Goal: Information Seeking & Learning: Check status

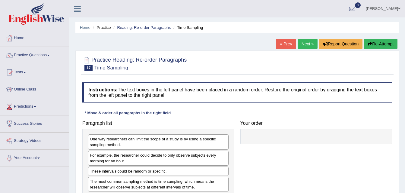
click at [17, 39] on link "Home" at bounding box center [34, 37] width 69 height 15
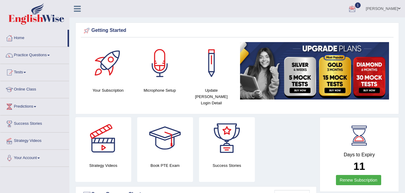
click at [354, 11] on div at bounding box center [351, 9] width 9 height 9
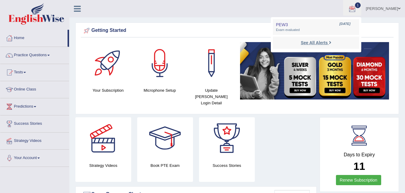
click at [322, 41] on strong "See All Alerts" at bounding box center [313, 42] width 27 height 5
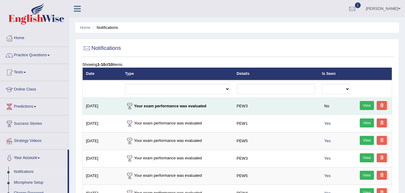
click at [373, 104] on link "View" at bounding box center [367, 105] width 14 height 9
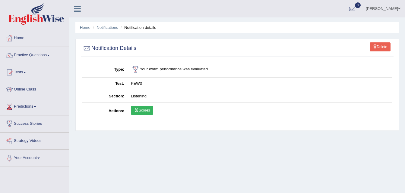
click at [141, 108] on link "Scores" at bounding box center [142, 110] width 22 height 9
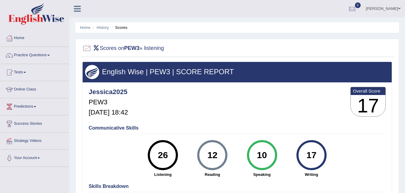
click at [108, 31] on ul "Home History Scores" at bounding box center [236, 27] width 323 height 11
click at [101, 27] on link "History" at bounding box center [103, 27] width 12 height 5
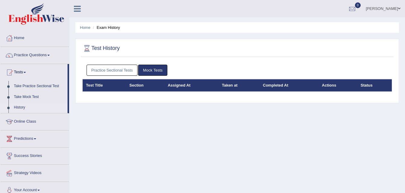
click at [122, 71] on link "Practice Sectional Tests" at bounding box center [111, 70] width 51 height 11
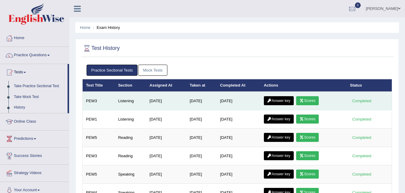
click at [287, 103] on link "Answer key" at bounding box center [279, 100] width 30 height 9
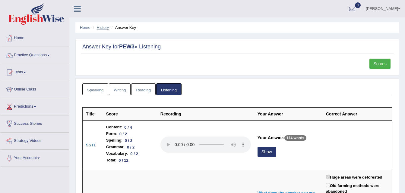
click at [103, 28] on link "History" at bounding box center [103, 27] width 12 height 5
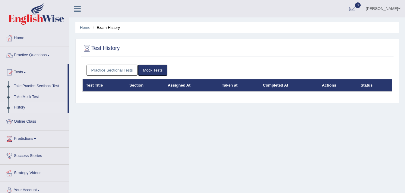
click at [121, 67] on link "Practice Sectional Tests" at bounding box center [111, 70] width 51 height 11
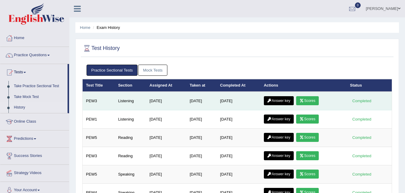
click at [300, 102] on link "Scores" at bounding box center [307, 100] width 22 height 9
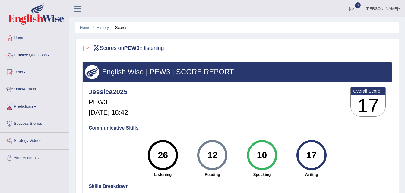
click at [107, 25] on link "History" at bounding box center [103, 27] width 12 height 5
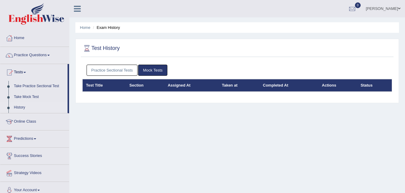
click at [133, 70] on link "Practice Sectional Tests" at bounding box center [111, 70] width 51 height 11
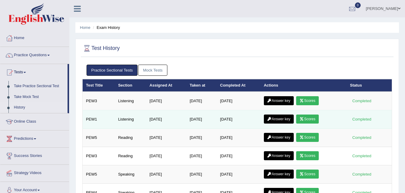
click at [306, 118] on link "Scores" at bounding box center [307, 119] width 22 height 9
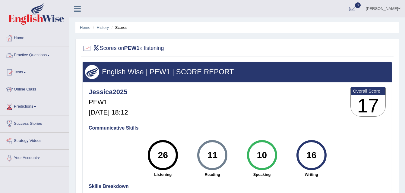
click at [42, 54] on link "Practice Questions" at bounding box center [34, 54] width 69 height 15
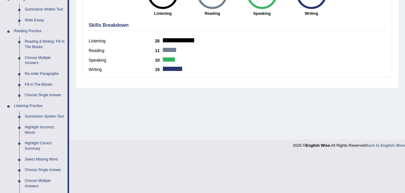
scroll to position [162, 0]
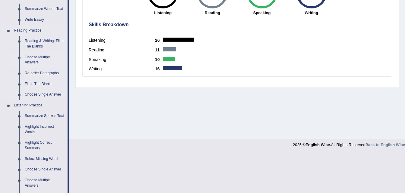
click at [31, 55] on link "Choose Multiple Answers" at bounding box center [45, 60] width 46 height 16
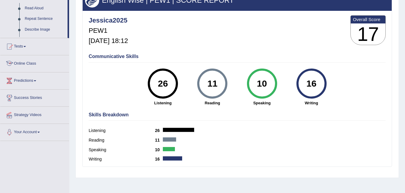
scroll to position [110, 0]
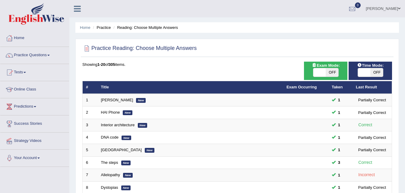
click at [335, 73] on span "OFF" at bounding box center [331, 72] width 13 height 8
checkbox input "true"
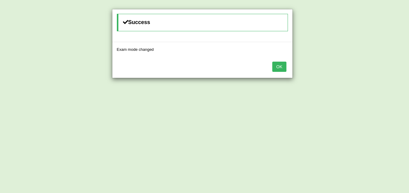
click at [276, 65] on button "OK" at bounding box center [279, 67] width 14 height 10
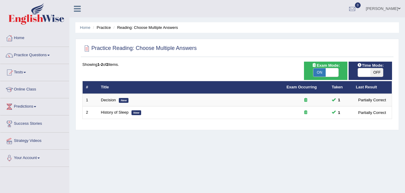
click at [375, 72] on span "OFF" at bounding box center [376, 72] width 13 height 8
checkbox input "true"
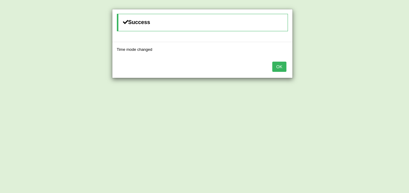
click at [281, 66] on button "OK" at bounding box center [279, 67] width 14 height 10
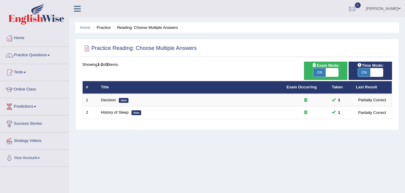
click at [318, 70] on span "ON" at bounding box center [319, 72] width 13 height 8
checkbox input "false"
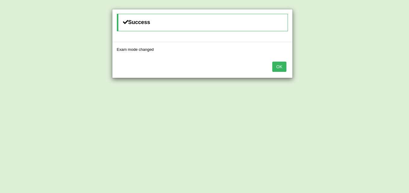
click at [280, 69] on button "OK" at bounding box center [279, 67] width 14 height 10
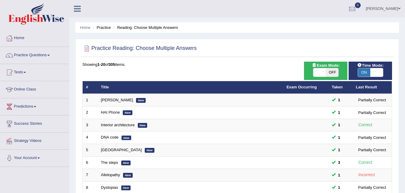
click at [370, 72] on span "ON" at bounding box center [364, 72] width 13 height 8
checkbox input "false"
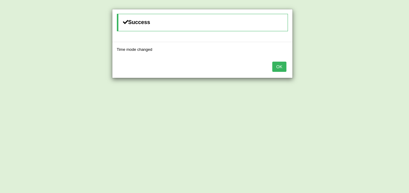
click at [282, 63] on button "OK" at bounding box center [279, 67] width 14 height 10
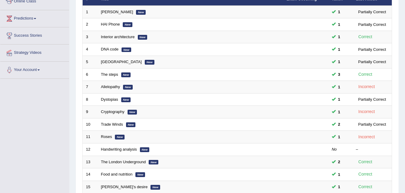
scroll to position [206, 0]
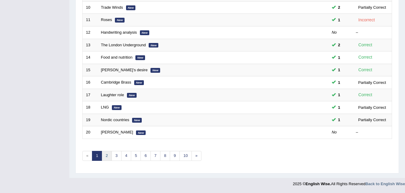
click at [105, 157] on link "2" at bounding box center [107, 156] width 10 height 10
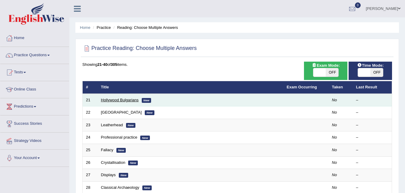
click at [109, 101] on link "Hollywood Bulgarians" at bounding box center [120, 100] width 38 height 5
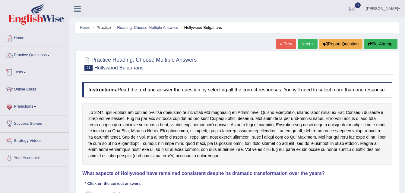
click at [24, 72] on link "Tests" at bounding box center [34, 71] width 69 height 15
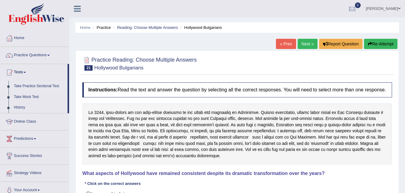
click at [31, 86] on link "Take Practice Sectional Test" at bounding box center [39, 86] width 56 height 11
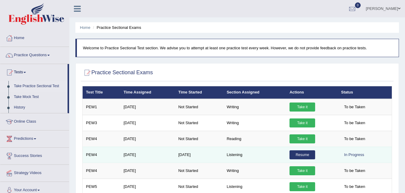
click at [290, 152] on link "Resume" at bounding box center [302, 155] width 26 height 9
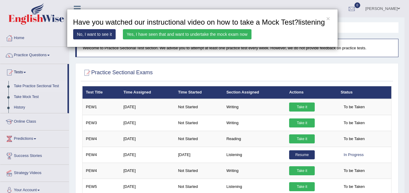
click at [225, 30] on link "Yes, I have seen that and want to undertake the mock exam now" at bounding box center [187, 34] width 129 height 10
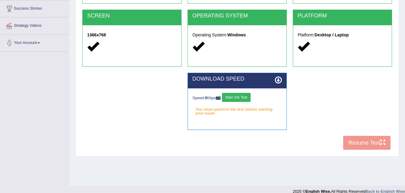
scroll to position [123, 0]
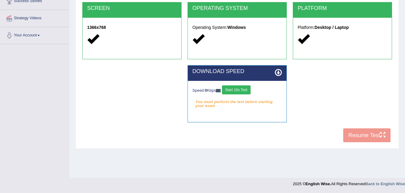
click at [233, 87] on button "Start 10s Test" at bounding box center [236, 90] width 29 height 9
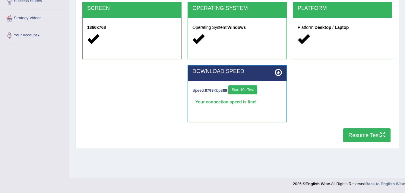
click at [282, 146] on div "System Requirements Test COOKIES Cookies Enabled JAVASCRIPT Javascript Enabled …" at bounding box center [236, 32] width 323 height 233
click at [352, 136] on button "Resume Test" at bounding box center [366, 136] width 47 height 14
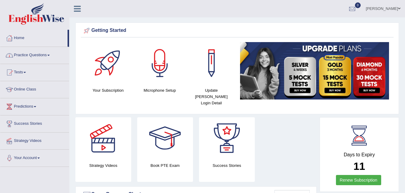
click at [30, 55] on link "Practice Questions" at bounding box center [34, 54] width 69 height 15
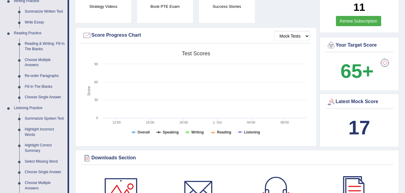
scroll to position [160, 0]
click at [40, 59] on link "Choose Multiple Answers" at bounding box center [45, 63] width 46 height 16
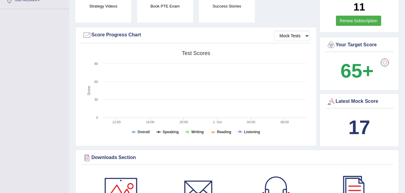
scroll to position [69, 0]
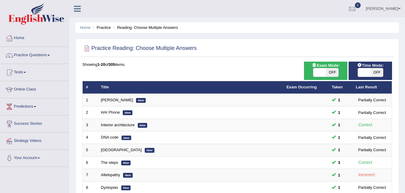
click at [335, 68] on div "ON OFF" at bounding box center [326, 72] width 26 height 9
click at [332, 70] on span "OFF" at bounding box center [331, 72] width 13 height 8
checkbox input "true"
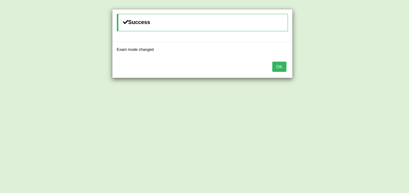
click at [280, 69] on button "OK" at bounding box center [279, 67] width 14 height 10
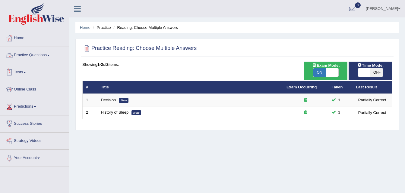
click at [27, 54] on link "Practice Questions" at bounding box center [34, 54] width 69 height 15
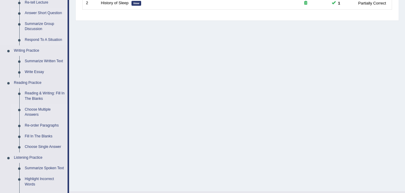
scroll to position [110, 0]
click at [34, 144] on link "Choose Single Answer" at bounding box center [45, 147] width 46 height 11
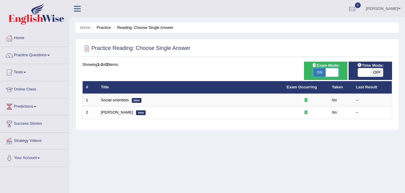
click at [331, 74] on span at bounding box center [331, 72] width 13 height 8
checkbox input "false"
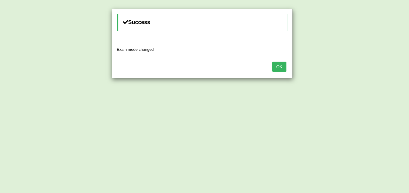
click at [282, 63] on button "OK" at bounding box center [279, 67] width 14 height 10
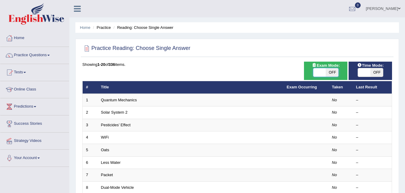
click at [319, 73] on span at bounding box center [319, 72] width 13 height 8
checkbox input "true"
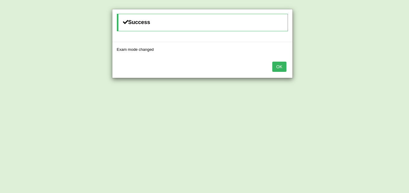
click at [281, 66] on button "OK" at bounding box center [279, 67] width 14 height 10
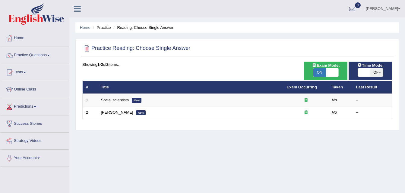
click at [290, 96] on td at bounding box center [305, 100] width 45 height 13
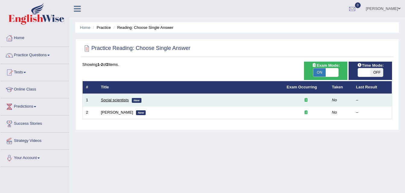
click at [127, 99] on link "Social scientists" at bounding box center [115, 100] width 28 height 5
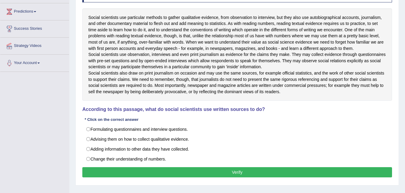
scroll to position [94, 0]
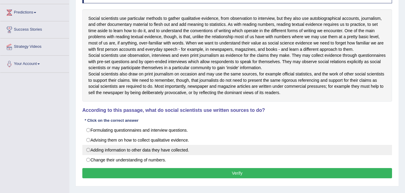
click at [113, 156] on label "Adding information to other data they have collected." at bounding box center [236, 150] width 309 height 10
radio input "true"
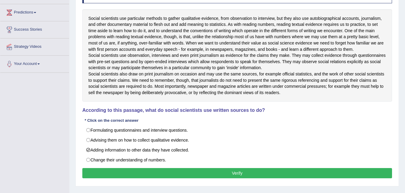
click at [127, 179] on button "Verify" at bounding box center [236, 173] width 309 height 10
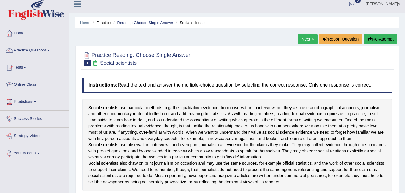
scroll to position [5, 0]
click at [303, 38] on link "Next »" at bounding box center [307, 39] width 20 height 10
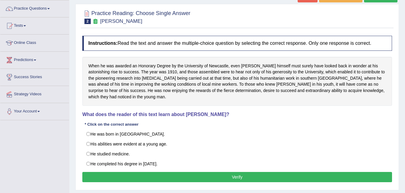
scroll to position [47, 0]
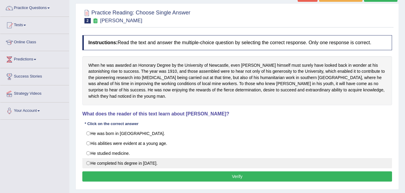
click at [143, 160] on label "He completed his degree in [DATE]." at bounding box center [236, 164] width 309 height 10
radio input "true"
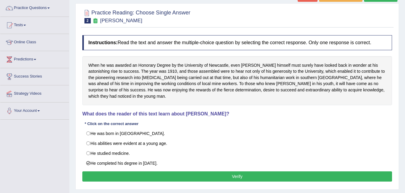
click at [155, 178] on button "Verify" at bounding box center [236, 177] width 309 height 10
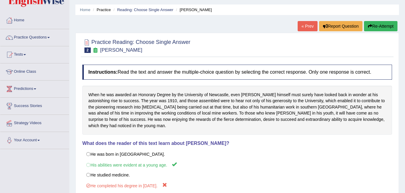
scroll to position [0, 0]
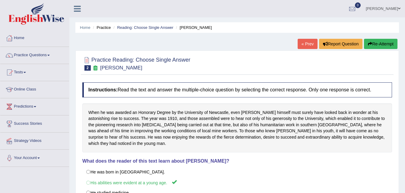
click at [371, 46] on button "Re-Attempt" at bounding box center [380, 44] width 33 height 10
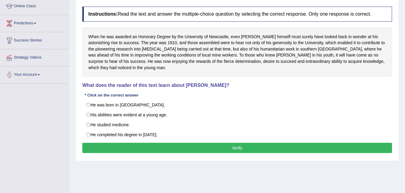
scroll to position [84, 0]
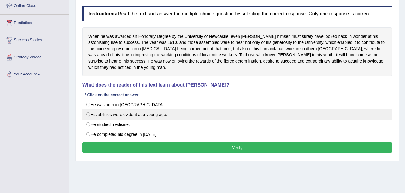
click at [159, 119] on label "His abilities were evident at a young age." at bounding box center [236, 115] width 309 height 10
radio input "true"
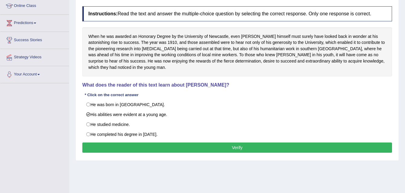
click at [193, 148] on button "Verify" at bounding box center [236, 148] width 309 height 10
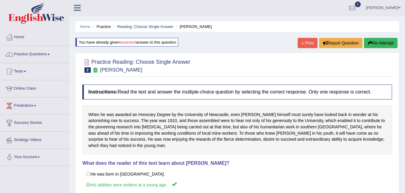
scroll to position [0, 0]
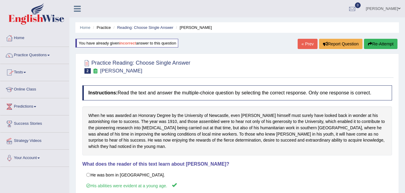
click at [33, 56] on link "Practice Questions" at bounding box center [34, 54] width 69 height 15
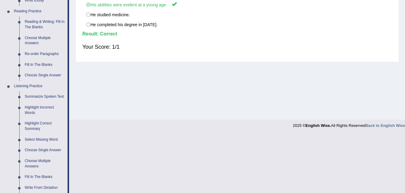
scroll to position [181, 0]
click at [33, 38] on link "Choose Multiple Answers" at bounding box center [45, 41] width 46 height 16
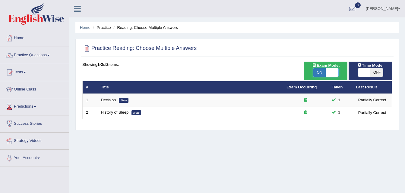
click at [332, 73] on span at bounding box center [331, 72] width 13 height 8
checkbox input "false"
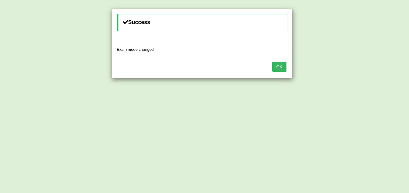
click at [280, 65] on button "OK" at bounding box center [279, 67] width 14 height 10
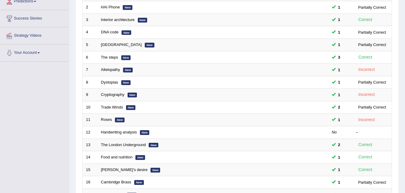
scroll to position [106, 0]
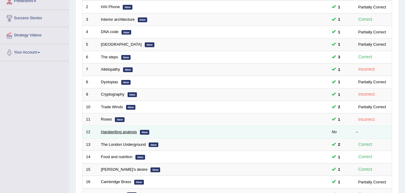
click at [131, 132] on link "Handwriting analysis" at bounding box center [119, 132] width 36 height 5
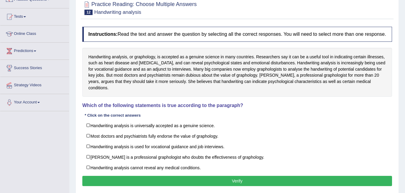
scroll to position [58, 0]
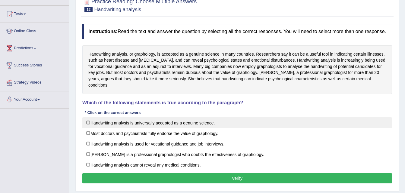
click at [177, 118] on label "Handwriting analysis is universally accepted as a genuine science." at bounding box center [236, 123] width 309 height 11
checkbox input "true"
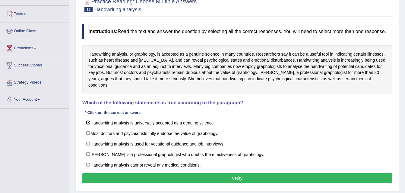
click at [194, 168] on div "Instructions: Read the text and answer the question by selecting all the correc…" at bounding box center [237, 105] width 313 height 168
click at [194, 174] on button "Verify" at bounding box center [236, 179] width 309 height 10
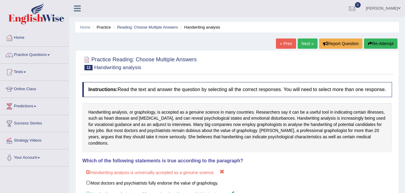
scroll to position [0, 0]
click at [307, 40] on link "Next »" at bounding box center [307, 44] width 20 height 10
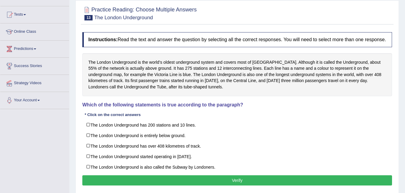
scroll to position [58, 0]
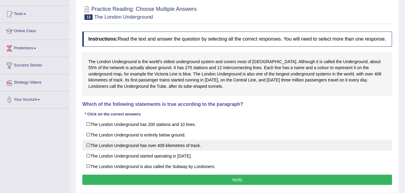
click at [171, 149] on label "The London Underground has over 408 kilometres of track." at bounding box center [236, 145] width 309 height 11
checkbox input "true"
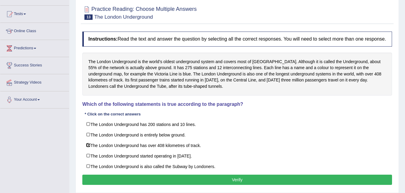
click at [205, 178] on button "Verify" at bounding box center [236, 180] width 309 height 10
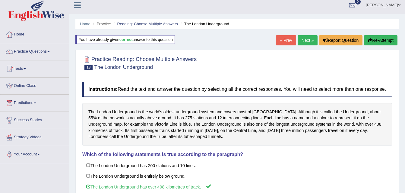
scroll to position [3, 0]
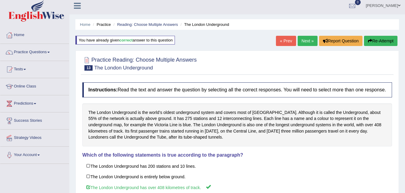
click at [303, 37] on link "Next »" at bounding box center [307, 41] width 20 height 10
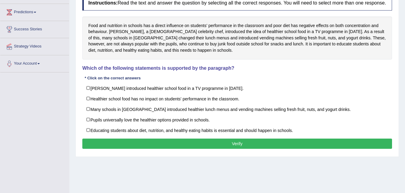
scroll to position [95, 0]
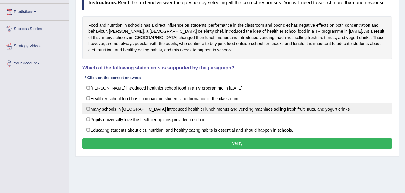
click at [200, 107] on label "Many schools in [GEOGRAPHIC_DATA] introduced healthier lunch menus and vending …" at bounding box center [236, 109] width 309 height 11
checkbox input "true"
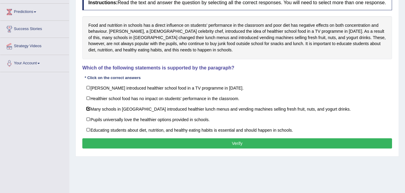
click at [224, 143] on button "Verify" at bounding box center [236, 144] width 309 height 10
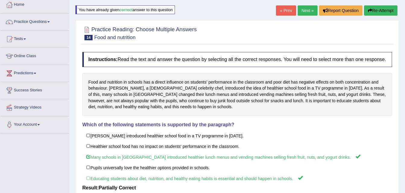
scroll to position [10, 0]
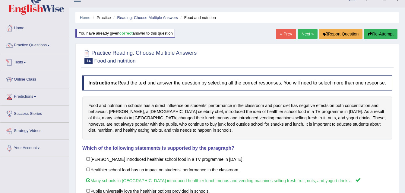
click at [20, 60] on link "Tests" at bounding box center [34, 61] width 69 height 15
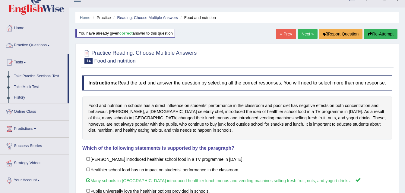
click at [29, 48] on link "Practice Questions" at bounding box center [34, 44] width 69 height 15
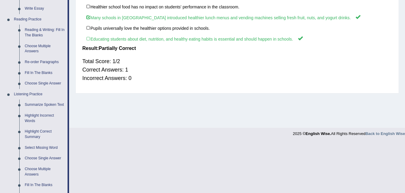
scroll to position [173, 0]
click at [39, 31] on link "Reading & Writing: Fill In The Blanks" at bounding box center [45, 33] width 46 height 16
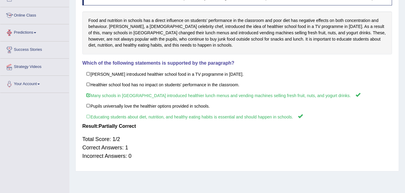
scroll to position [118, 0]
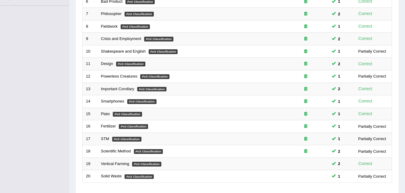
scroll to position [206, 0]
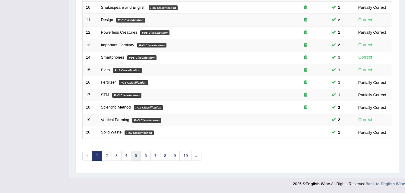
click at [137, 157] on link "5" at bounding box center [136, 156] width 10 height 10
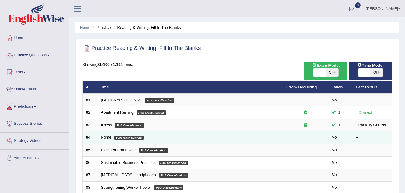
click at [107, 137] on link "Nome" at bounding box center [106, 137] width 11 height 5
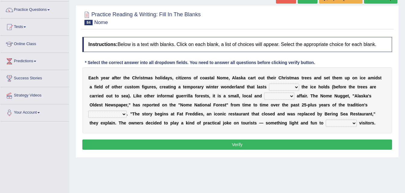
scroll to position [46, 0]
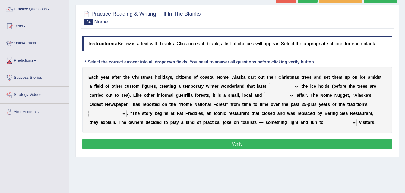
click at [269, 86] on select "as long as before after although" at bounding box center [284, 86] width 30 height 7
select select "before"
click at [269, 83] on select "as long as before after although" at bounding box center [284, 86] width 30 height 7
click at [264, 94] on select "nasty fuzzy cozy greasy" at bounding box center [279, 95] width 30 height 7
select select "cozy"
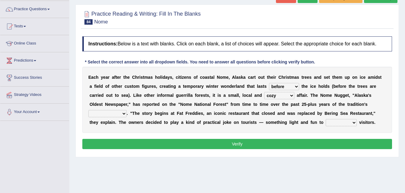
click at [264, 92] on select "nasty fuzzy cozy greasy" at bounding box center [279, 95] width 30 height 7
click at [127, 110] on select "life existence disappearance emotions" at bounding box center [107, 113] width 38 height 7
select select "existence"
click at [127, 110] on select "life existence disappearance emotions" at bounding box center [107, 113] width 38 height 7
click at [325, 122] on select "purchase confound distinguish repel" at bounding box center [340, 122] width 31 height 7
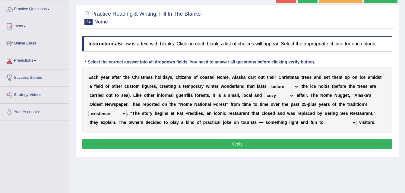
select select "confound"
click at [325, 119] on select "purchase confound distinguish repel" at bounding box center [340, 122] width 31 height 7
click at [217, 149] on button "Verify" at bounding box center [236, 144] width 309 height 10
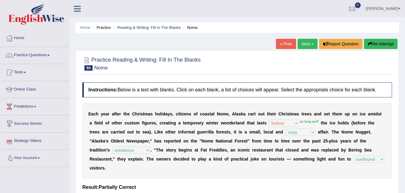
scroll to position [2, 0]
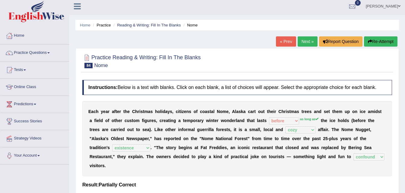
click at [300, 44] on link "Next »" at bounding box center [307, 41] width 20 height 10
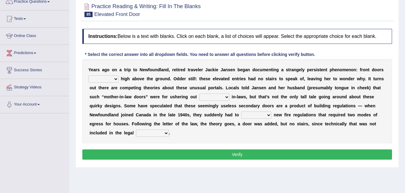
scroll to position [55, 0]
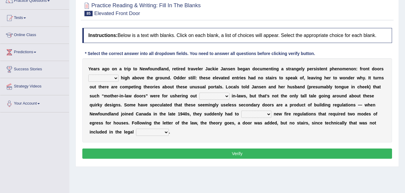
click at [114, 76] on select "raised visited painted lowered" at bounding box center [103, 78] width 30 height 7
select select "raised"
click at [88, 75] on select "raised visited painted lowered" at bounding box center [103, 78] width 30 height 7
click at [199, 95] on select "unbiased underlined unwanted united" at bounding box center [214, 96] width 30 height 7
select select "unwanted"
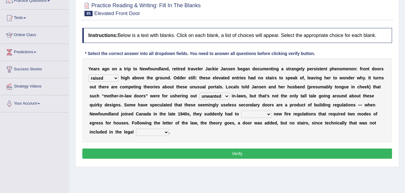
click at [199, 93] on select "unbiased underlined unwanted united" at bounding box center [214, 96] width 30 height 7
click at [241, 116] on select "illuminate appreciate match disobey" at bounding box center [256, 114] width 30 height 7
select select "illuminate"
click at [241, 111] on select "illuminate appreciate match disobey" at bounding box center [256, 114] width 30 height 7
click at [169, 129] on select "religion paces manager requirement" at bounding box center [152, 132] width 33 height 7
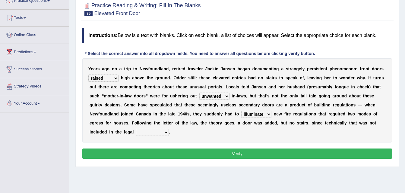
select select "requirement"
click at [169, 129] on select "religion paces manager requirement" at bounding box center [152, 132] width 33 height 7
click at [296, 149] on button "Verify" at bounding box center [236, 154] width 309 height 10
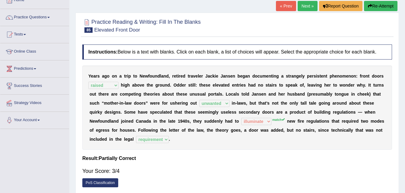
scroll to position [38, 0]
click at [306, 5] on link "Next »" at bounding box center [307, 6] width 20 height 10
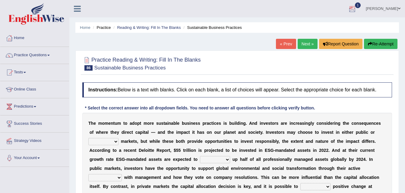
click at [357, 5] on div at bounding box center [351, 9] width 9 height 9
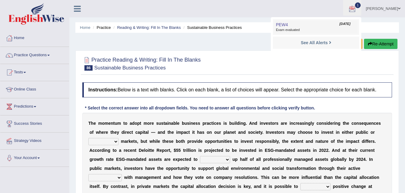
click at [328, 25] on link "PEW4 Oct 1, 2025 Exam evaluated" at bounding box center [315, 27] width 83 height 13
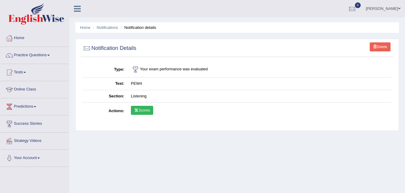
click at [148, 108] on link "Scores" at bounding box center [142, 110] width 22 height 9
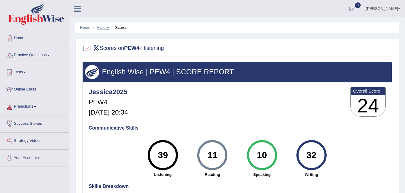
click at [104, 26] on link "History" at bounding box center [103, 27] width 12 height 5
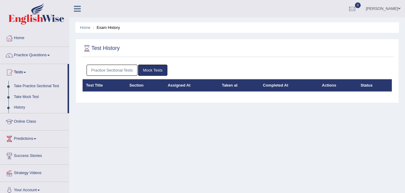
click at [125, 67] on link "Practice Sectional Tests" at bounding box center [111, 70] width 51 height 11
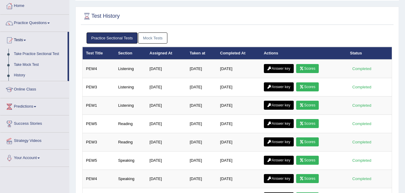
scroll to position [33, 0]
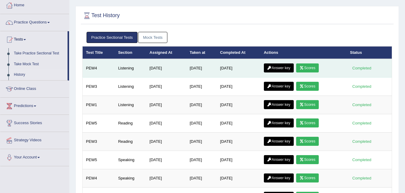
click at [287, 66] on link "Answer key" at bounding box center [279, 68] width 30 height 9
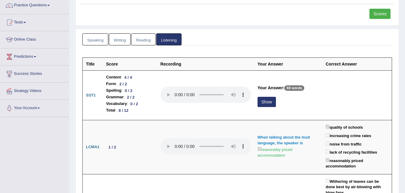
scroll to position [51, 0]
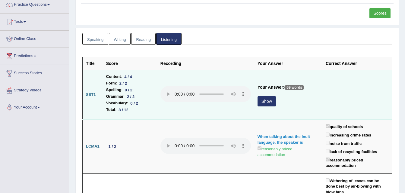
click at [268, 103] on button "Show" at bounding box center [266, 101] width 18 height 10
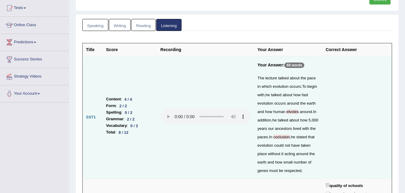
scroll to position [0, 0]
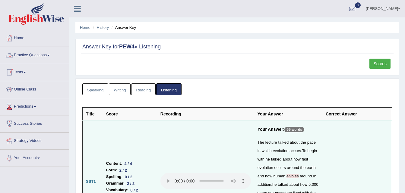
click at [44, 52] on link "Practice Questions" at bounding box center [34, 54] width 69 height 15
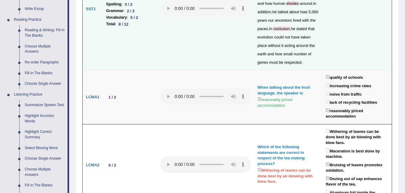
scroll to position [173, 0]
click at [32, 31] on link "Reading & Writing: Fill In The Blanks" at bounding box center [45, 33] width 46 height 16
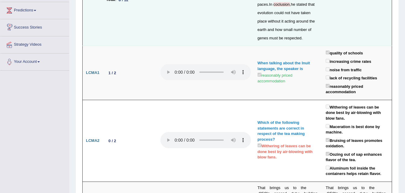
scroll to position [409, 0]
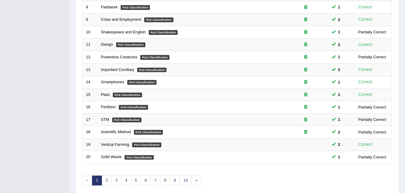
scroll to position [206, 0]
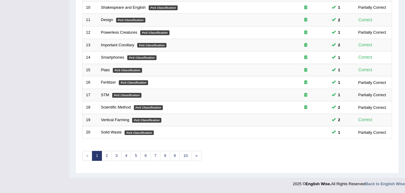
click at [135, 151] on div "Showing 1-20 of 1,194 items. # Title Exam Occurring Taken Last Result 1 Faceboo…" at bounding box center [236, 12] width 309 height 313
click at [136, 153] on link "5" at bounding box center [136, 156] width 10 height 10
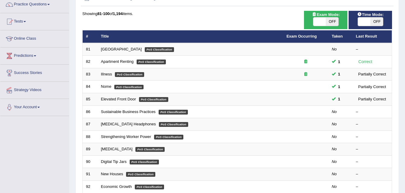
scroll to position [51, 0]
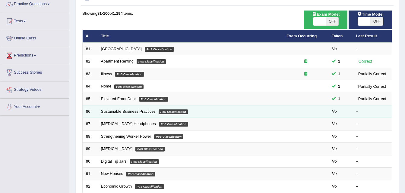
click at [119, 112] on link "Sustainable Business Practices" at bounding box center [128, 111] width 55 height 5
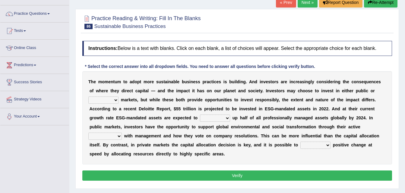
scroll to position [42, 0]
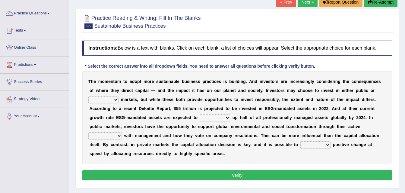
click at [118, 96] on select "financial material written private" at bounding box center [103, 99] width 30 height 7
select select "private"
click at [118, 96] on select "financial material written private" at bounding box center [103, 99] width 30 height 7
click at [200, 116] on select "build use make add" at bounding box center [215, 118] width 30 height 7
select select "build"
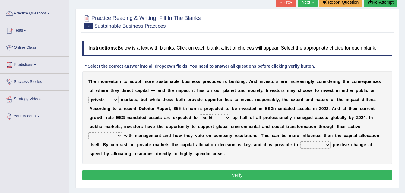
click at [200, 115] on select "build use make add" at bounding box center [215, 118] width 30 height 7
click at [122, 133] on select "engagement service squabble investment" at bounding box center [104, 136] width 33 height 7
select select "engagement"
click at [122, 133] on select "engagement service squabble investment" at bounding box center [104, 136] width 33 height 7
click at [300, 142] on select "prove collapse drive restore" at bounding box center [315, 145] width 30 height 7
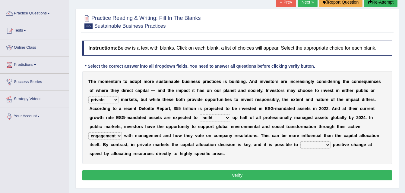
select select "drive"
click at [300, 142] on select "prove collapse drive restore" at bounding box center [315, 145] width 30 height 7
click at [149, 171] on button "Verify" at bounding box center [236, 176] width 309 height 10
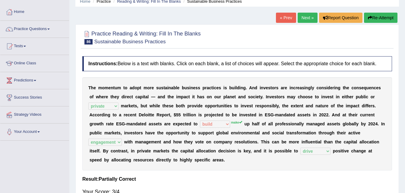
scroll to position [26, 0]
click at [303, 20] on link "Next »" at bounding box center [307, 18] width 20 height 10
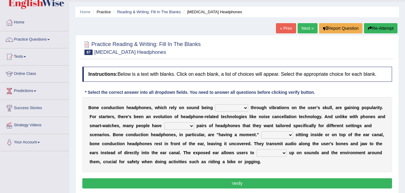
scroll to position [17, 0]
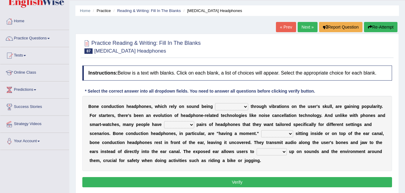
click at [215, 104] on select "formed counted transformed transmitted" at bounding box center [231, 106] width 33 height 7
select select "transmitted"
click at [215, 103] on select "formed counted transformed transmitted" at bounding box center [231, 106] width 33 height 7
click at [164, 125] on select "composite multiple imperfect integral" at bounding box center [179, 124] width 30 height 7
select select "multiple"
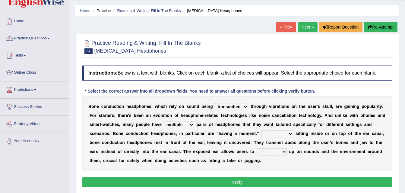
click at [164, 121] on select "composite multiple imperfect integral" at bounding box center [179, 124] width 30 height 7
click at [167, 122] on select "composite multiple imperfect integral" at bounding box center [179, 124] width 30 height 7
click at [261, 135] on select "More than Despite of Less than Rather than" at bounding box center [277, 133] width 32 height 7
select select "Rather than"
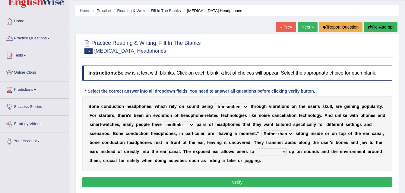
click at [261, 130] on select "More than Despite of Less than Rather than" at bounding box center [277, 133] width 32 height 7
click at [256, 149] on select "level take make pick" at bounding box center [271, 152] width 30 height 7
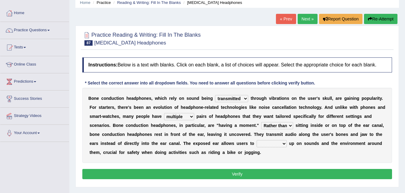
scroll to position [26, 0]
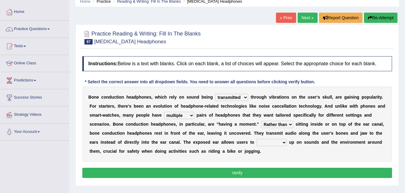
click at [256, 142] on select "level take make pick" at bounding box center [271, 142] width 30 height 7
select select "pick"
click at [256, 139] on select "level take make pick" at bounding box center [271, 142] width 30 height 7
click at [205, 173] on button "Verify" at bounding box center [236, 173] width 309 height 10
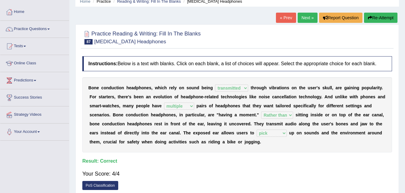
scroll to position [0, 0]
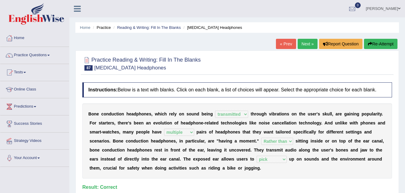
click at [283, 45] on link "« Prev" at bounding box center [286, 44] width 20 height 10
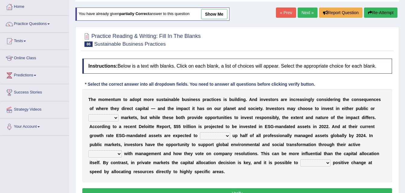
click at [118, 115] on select "financial material written private" at bounding box center [103, 118] width 30 height 7
click at [200, 134] on select "build use make add" at bounding box center [215, 136] width 30 height 7
click at [122, 151] on select "engagement service squabble investment" at bounding box center [104, 154] width 33 height 7
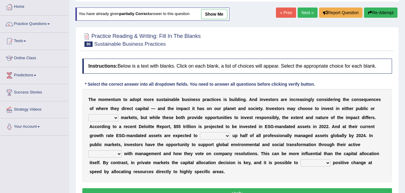
click at [300, 160] on select "prove collapse drive restore" at bounding box center [315, 163] width 30 height 7
click at [214, 12] on link "show me" at bounding box center [214, 14] width 26 height 10
select select "private"
select select "build"
select select "engagement"
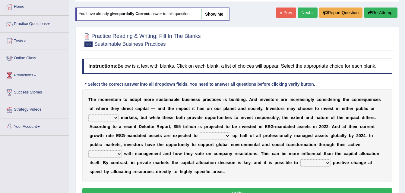
select select "drive"
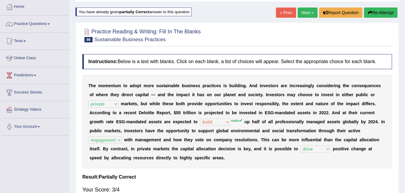
scroll to position [17, 0]
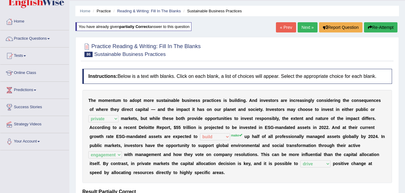
click at [311, 26] on link "Next »" at bounding box center [307, 27] width 20 height 10
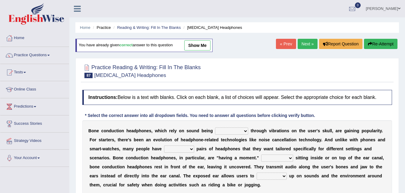
click at [231, 133] on select "formed counted transformed transmitted" at bounding box center [231, 131] width 33 height 7
click at [164, 150] on select "composite multiple imperfect integral" at bounding box center [179, 149] width 30 height 7
click at [261, 157] on select "More than Despite of Less than Rather than" at bounding box center [277, 158] width 32 height 7
click at [256, 174] on select "level take make pick" at bounding box center [271, 176] width 30 height 7
click at [203, 50] on link "show me" at bounding box center [197, 45] width 26 height 10
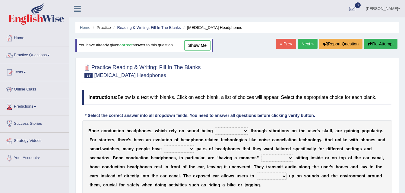
select select "transmitted"
select select "multiple"
select select "Rather than"
select select "pick"
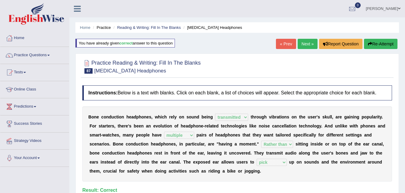
click at [306, 41] on link "Next »" at bounding box center [307, 44] width 20 height 10
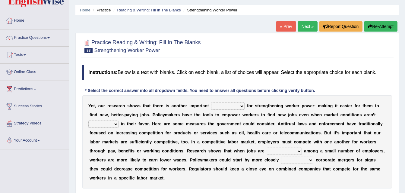
scroll to position [18, 0]
click at [211, 102] on select "avail engagement avenue annual" at bounding box center [227, 105] width 33 height 7
select select "avail"
click at [211, 102] on select "avail engagement avenue annual" at bounding box center [227, 105] width 33 height 7
click at [118, 121] on select "profitable titchy temperate tilted" at bounding box center [103, 124] width 30 height 7
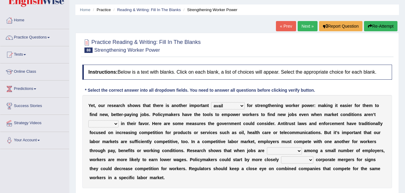
select select "tilted"
click at [118, 121] on select "profitable titchy temperate tilted" at bounding box center [103, 124] width 30 height 7
click at [267, 151] on select "constrained tremendous concentric concentrated" at bounding box center [284, 151] width 35 height 7
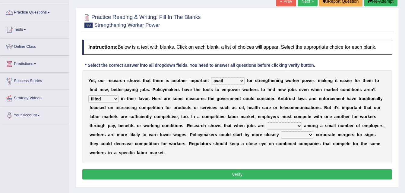
scroll to position [43, 0]
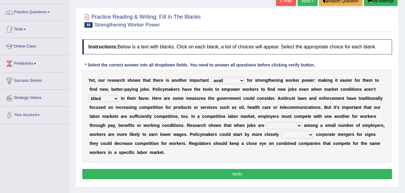
click at [267, 126] on select "constrained tremendous concentric concentrated" at bounding box center [284, 125] width 35 height 7
select select "constrained"
click at [267, 122] on select "constrained tremendous concentric concentrated" at bounding box center [284, 125] width 35 height 7
click at [281, 136] on select "scrutinizing originating scripting emulating" at bounding box center [297, 134] width 32 height 7
select select "scrutinizing"
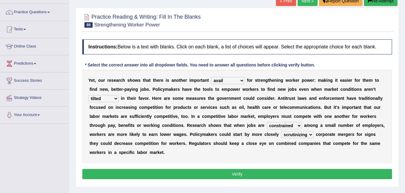
click at [281, 131] on select "scrutinizing originating scripting emulating" at bounding box center [297, 134] width 32 height 7
click at [207, 169] on button "Verify" at bounding box center [236, 174] width 309 height 10
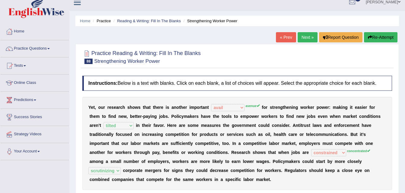
scroll to position [6, 0]
click at [374, 32] on div "Home Practice Reading & Writing: Fill In The Blanks Strengthening Worker Power …" at bounding box center [236, 144] width 335 height 301
click at [373, 34] on button "Re-Attempt" at bounding box center [380, 38] width 33 height 10
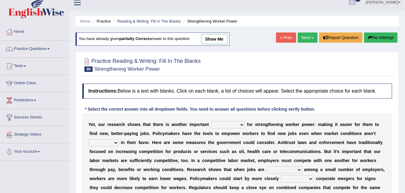
click at [226, 129] on div "Y e t , o u r r e s e a r c h s h o w s t h a t t h e r e i s a n o t h e r i m…" at bounding box center [236, 160] width 309 height 93
click at [226, 127] on select "avail engagement avenue annual" at bounding box center [227, 124] width 33 height 7
select select "avenue"
click at [211, 121] on select "avail engagement avenue annual" at bounding box center [227, 124] width 33 height 7
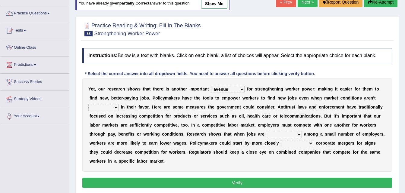
scroll to position [42, 0]
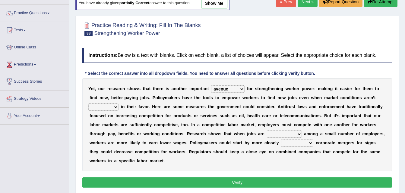
click at [267, 135] on select "constrained tremendous concentric concentrated" at bounding box center [284, 134] width 35 height 7
select select "concentrated"
click at [267, 131] on select "constrained tremendous concentric concentrated" at bounding box center [284, 134] width 35 height 7
click at [212, 147] on div "Y e t , o u r r e s e a r c h s h o w s t h a t t h e r e i s a n o t h e r i m…" at bounding box center [236, 124] width 309 height 93
click at [281, 144] on select "scrutinizing originating scripting emulating" at bounding box center [297, 143] width 32 height 7
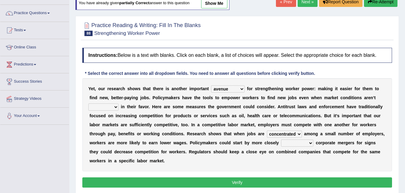
select select "scrutinizing"
click at [281, 140] on select "scrutinizing originating scripting emulating" at bounding box center [297, 143] width 32 height 7
click at [118, 104] on select "profitable titchy temperate tilted" at bounding box center [103, 107] width 30 height 7
select select "tilted"
click at [118, 104] on select "profitable titchy temperate tilted" at bounding box center [103, 107] width 30 height 7
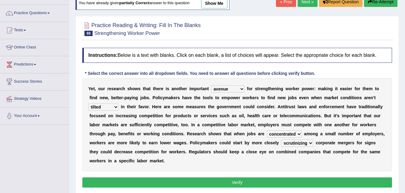
click at [304, 178] on button "Verify" at bounding box center [236, 183] width 309 height 10
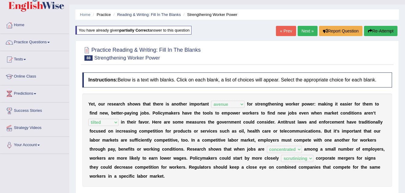
scroll to position [0, 0]
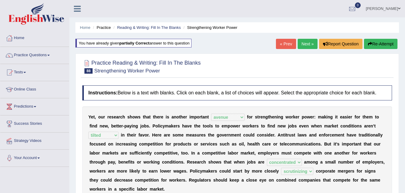
click at [309, 43] on link "Next »" at bounding box center [307, 44] width 20 height 10
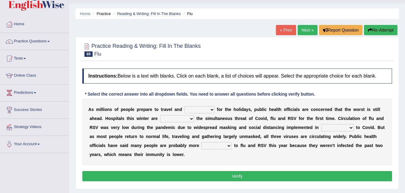
scroll to position [19, 0]
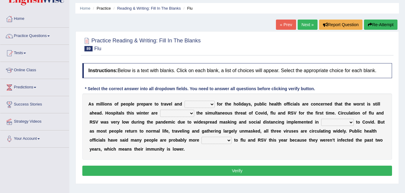
click at [191, 105] on select "gather hide slumber migrate" at bounding box center [199, 104] width 30 height 7
select select "gather"
click at [184, 101] on select "gather hide slumber migrate" at bounding box center [199, 104] width 30 height 7
click at [160, 112] on select "facing accounting challenging constructing" at bounding box center [177, 113] width 34 height 7
select select "facing"
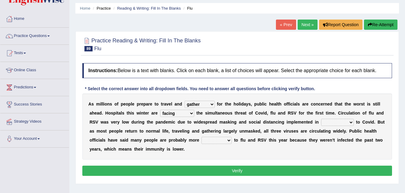
click at [160, 110] on select "facing accounting challenging constructing" at bounding box center [177, 113] width 34 height 7
click at [321, 121] on select "comparison response place order" at bounding box center [337, 122] width 33 height 7
select select "response"
click at [321, 119] on select "comparison response place order" at bounding box center [337, 122] width 33 height 7
click at [201, 142] on select "attainable sensible vulnerable accessible" at bounding box center [216, 140] width 30 height 7
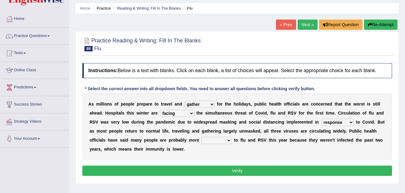
select select "vulnerable"
click at [201, 137] on select "attainable sensible vulnerable accessible" at bounding box center [216, 140] width 30 height 7
click at [141, 166] on button "Verify" at bounding box center [236, 171] width 309 height 10
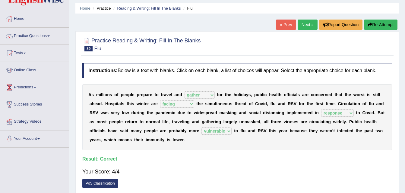
scroll to position [0, 0]
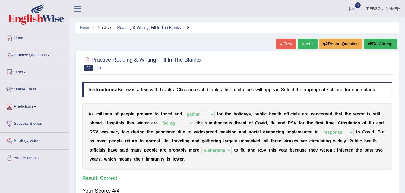
click at [304, 46] on link "Next »" at bounding box center [307, 44] width 20 height 10
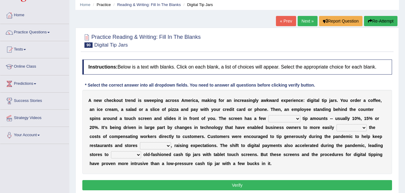
scroll to position [23, 0]
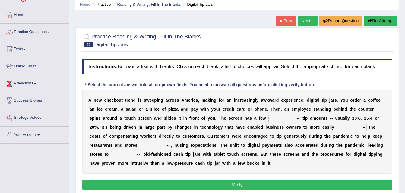
click at [268, 120] on select "suggested combined exceptional rigorous" at bounding box center [284, 118] width 32 height 7
select select "suggested"
click at [268, 115] on select "suggested combined exceptional rigorous" at bounding box center [284, 118] width 32 height 7
click at [336, 126] on select "abide covet diverge shift" at bounding box center [351, 127] width 30 height 7
select select "covet"
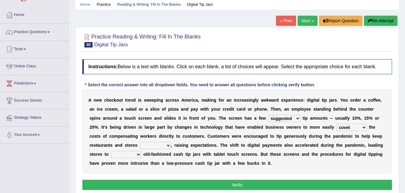
click at [336, 124] on select "abide covet diverge shift" at bounding box center [351, 127] width 30 height 7
click at [171, 142] on select "afloat overlapped affable concise" at bounding box center [155, 145] width 31 height 7
select select "afloat"
click at [171, 142] on select "afloat overlapped affable concise" at bounding box center [155, 145] width 31 height 7
click at [141, 151] on select "replace exchange occupy retrieve" at bounding box center [126, 154] width 30 height 7
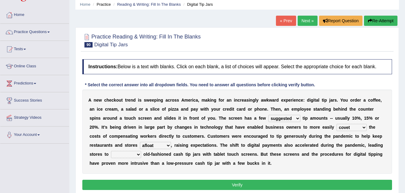
select select "replace"
click at [141, 151] on select "replace exchange occupy retrieve" at bounding box center [126, 154] width 30 height 7
click at [264, 181] on button "Verify" at bounding box center [236, 185] width 309 height 10
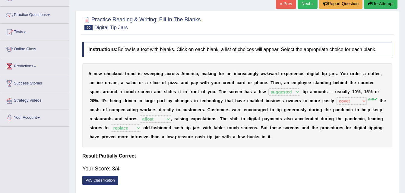
scroll to position [0, 0]
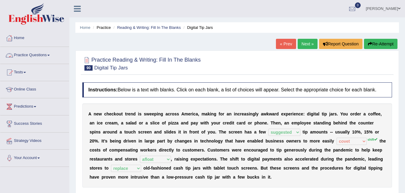
click at [37, 52] on link "Practice Questions" at bounding box center [34, 54] width 69 height 15
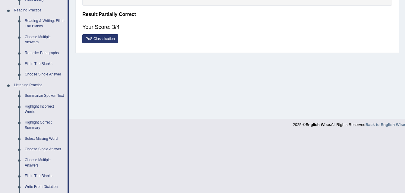
scroll to position [188, 0]
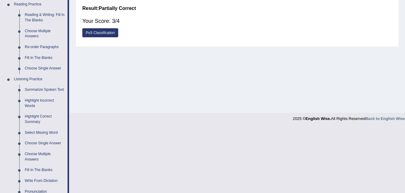
click at [28, 89] on link "Summarize Spoken Text" at bounding box center [45, 90] width 46 height 11
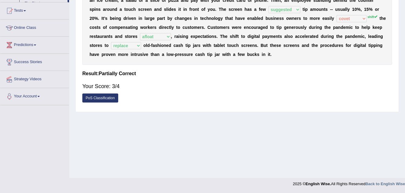
scroll to position [92, 0]
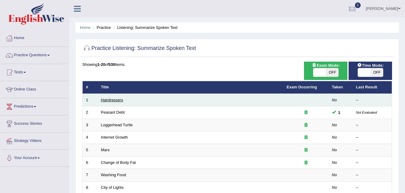
click at [115, 99] on link "Hairdressers" at bounding box center [112, 100] width 22 height 5
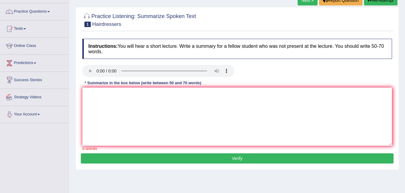
scroll to position [48, 0]
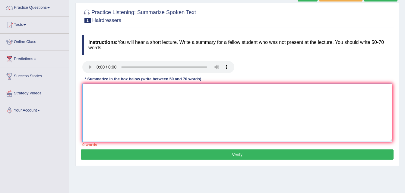
click at [97, 86] on textarea at bounding box center [236, 113] width 309 height 58
type textarea "I"
type textarea "t"
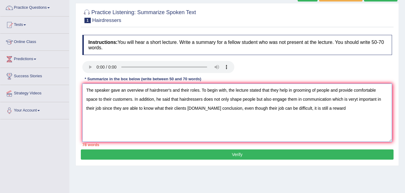
click at [217, 109] on textarea "The speaker gave an overview of hairdreser's and their roles. To begin with, th…" at bounding box center [236, 113] width 309 height 58
click at [272, 107] on textarea "The speaker gave an overview of hairdreser's and their roles. To begin with, th…" at bounding box center [236, 113] width 309 height 58
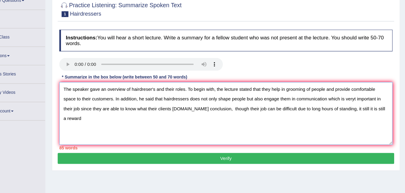
drag, startPoint x: 338, startPoint y: 108, endPoint x: 371, endPoint y: 106, distance: 32.9
click at [371, 106] on textarea "The speaker gave an overview of hairdreser's and their roles. To begin with, th…" at bounding box center [236, 113] width 309 height 58
click at [161, 91] on textarea "The speaker gave an overview of hairdreser's and their roles. To begin with, th…" at bounding box center [236, 113] width 309 height 58
click at [212, 97] on textarea "The speaker gave an overview of hairdresser's and their roles. To begin with, t…" at bounding box center [236, 113] width 309 height 58
click at [353, 99] on textarea "The speaker gave an overview of hairdresser's and their roles. To begin with, t…" at bounding box center [236, 113] width 309 height 58
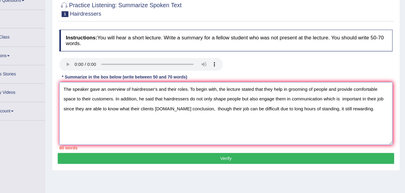
drag, startPoint x: 365, startPoint y: 97, endPoint x: 377, endPoint y: 99, distance: 11.5
click at [384, 99] on textarea "The speaker gave an overview of hairdresser's and their roles. To begin with, t…" at bounding box center [236, 113] width 309 height 58
drag, startPoint x: 363, startPoint y: 99, endPoint x: 385, endPoint y: 101, distance: 21.2
click at [385, 101] on textarea "The speaker gave an overview of hairdresser's and their roles. To begin with, t…" at bounding box center [236, 113] width 309 height 58
click at [345, 97] on textarea "The speaker gave an overview of hairdresser's and their roles. To begin with, t…" at bounding box center [236, 113] width 309 height 58
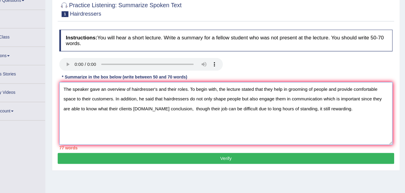
click at [133, 107] on textarea "The speaker gave an overview of hairdresser's and their roles. To begin with, t…" at bounding box center [236, 113] width 309 height 58
click at [140, 107] on textarea "The speaker gave an overview of hairdresser's and their roles. To begin with, t…" at bounding box center [236, 113] width 309 height 58
click at [152, 108] on textarea "The speaker gave an overview of hairdresser's and their roles. To begin with, t…" at bounding box center [236, 113] width 309 height 58
click at [180, 106] on textarea "The speaker gave an overview of hairdresser's and their roles. To begin with, t…" at bounding box center [236, 113] width 309 height 58
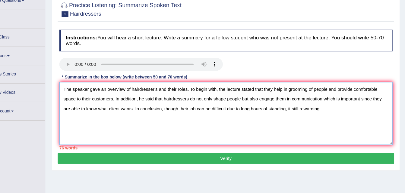
click at [253, 108] on textarea "The speaker gave an overview of hairdresser's and their roles. To begin with, t…" at bounding box center [236, 113] width 309 height 58
click at [290, 107] on textarea "The speaker gave an overview of hairdresser's and their roles. To begin with, t…" at bounding box center [236, 113] width 309 height 58
drag, startPoint x: 295, startPoint y: 108, endPoint x: 302, endPoint y: 107, distance: 7.0
click at [302, 107] on textarea "The speaker gave an overview of hairdresser's and their roles. To begin with, t…" at bounding box center [236, 113] width 309 height 58
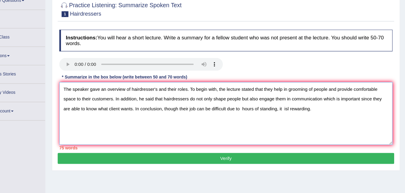
click at [299, 108] on textarea "The speaker gave an overview of hairdresser's and their roles. To begin with, t…" at bounding box center [236, 113] width 309 height 58
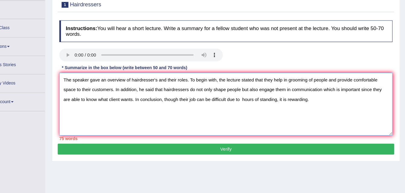
scroll to position [51, 0]
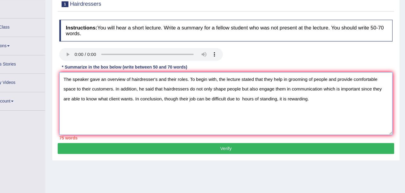
click at [191, 96] on textarea "The speaker gave an overview of hairdresser's and their roles. To begin with, t…" at bounding box center [236, 110] width 309 height 58
drag, startPoint x: 325, startPoint y: 96, endPoint x: 363, endPoint y: 95, distance: 37.4
click at [369, 95] on textarea "The speaker gave an overview of hairdresser's and their roles. To begin with, t…" at bounding box center [236, 110] width 309 height 58
click at [325, 95] on textarea "The speaker gave an overview of hairdresser's and their roles. To begin with, t…" at bounding box center [236, 110] width 309 height 58
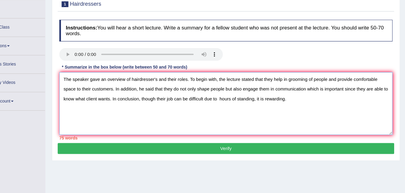
drag, startPoint x: 323, startPoint y: 95, endPoint x: 387, endPoint y: 99, distance: 63.7
click at [387, 99] on textarea "The speaker gave an overview of hairdresser's and their roles. To begin with, t…" at bounding box center [236, 110] width 309 height 58
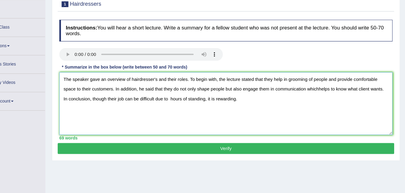
click at [337, 95] on textarea "The speaker gave an overview of hairdresser's and their roles. To begin with, t…" at bounding box center [236, 110] width 309 height 58
click at [349, 95] on textarea "The speaker gave an overview of hairdresser's and their roles. To begin with, t…" at bounding box center [236, 110] width 309 height 58
click at [366, 94] on textarea "The speaker gave an overview of hairdresser's and their roles. To begin with, t…" at bounding box center [236, 110] width 309 height 58
click at [323, 96] on textarea "The speaker gave an overview of hairdresser's and their roles. To begin with, t…" at bounding box center [236, 110] width 309 height 58
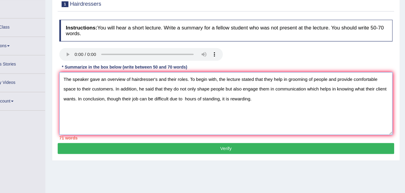
click at [338, 94] on textarea "The speaker gave an overview of hairdresser's and their roles. To begin with, t…" at bounding box center [236, 110] width 309 height 58
click at [362, 96] on textarea "The speaker gave an overview of hairdresser's and their roles. To begin with, t…" at bounding box center [236, 110] width 309 height 58
click at [133, 106] on textarea "The speaker gave an overview of hairdresser's and their roles. To begin with, t…" at bounding box center [236, 110] width 309 height 58
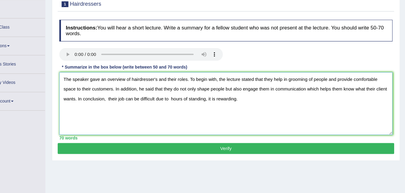
click at [186, 103] on textarea "The speaker gave an overview of hairdresser's and their roles. To begin with, t…" at bounding box center [236, 110] width 309 height 58
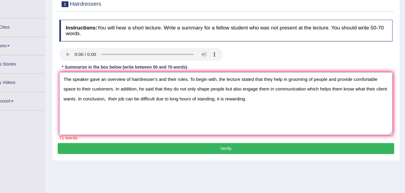
click at [209, 104] on textarea "The speaker gave an overview of hairdresser's and their roles. To begin with, t…" at bounding box center [236, 110] width 309 height 58
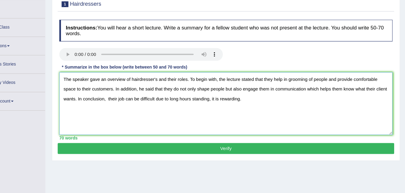
drag, startPoint x: 222, startPoint y: 104, endPoint x: 251, endPoint y: 104, distance: 28.9
click at [251, 104] on textarea "The speaker gave an overview of hairdresser's and their roles. To begin with, t…" at bounding box center [236, 110] width 309 height 58
click at [330, 88] on textarea "The speaker gave an overview of hairdresser's and their roles. To begin with, t…" at bounding box center [236, 110] width 309 height 58
click at [329, 86] on textarea "The speaker gave an overview of hairdresser's and their roles. To begin with, t…" at bounding box center [236, 110] width 309 height 58
click at [126, 104] on textarea "The speaker gave an overview of hairdresser's and their roles. To begin with, t…" at bounding box center [236, 110] width 309 height 58
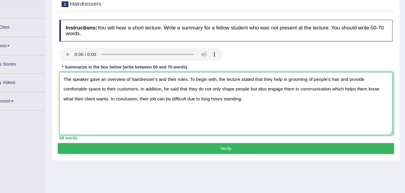
click at [221, 105] on textarea "The speaker gave an overview of hairdresser's and their roles. To begin with, t…" at bounding box center [236, 110] width 309 height 58
type textarea "The speaker gave an overview of hairdresser's and their roles. To begin with, t…"
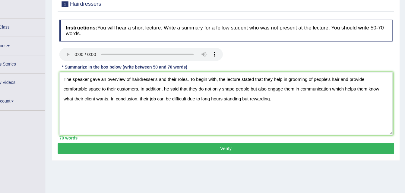
click at [237, 148] on button "Verify" at bounding box center [237, 152] width 313 height 10
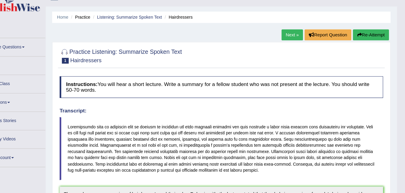
scroll to position [0, 0]
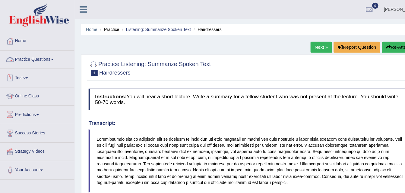
click at [37, 53] on link "Practice Questions" at bounding box center [34, 54] width 69 height 15
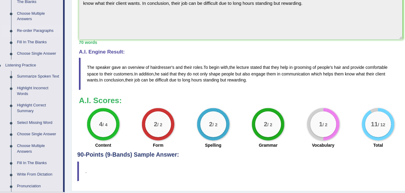
scroll to position [194, 0]
click at [43, 108] on link "Highlight Correct Summary" at bounding box center [45, 114] width 46 height 16
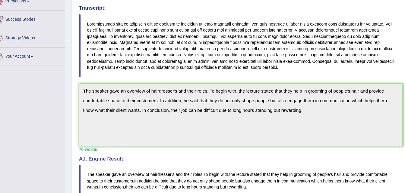
scroll to position [106, 0]
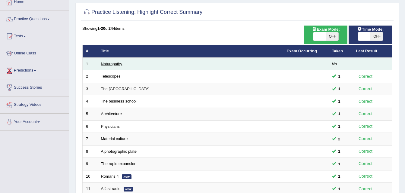
click at [118, 65] on link "Naturopathy" at bounding box center [111, 64] width 21 height 5
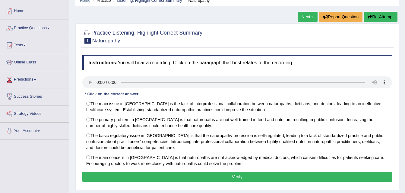
scroll to position [30, 0]
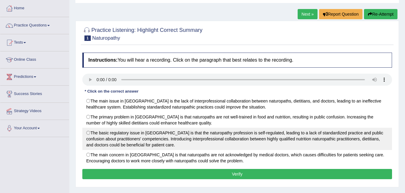
click at [93, 131] on label "The basic regulatory issue in Australia is that the naturopathy profession is s…" at bounding box center [236, 139] width 309 height 22
radio input "true"
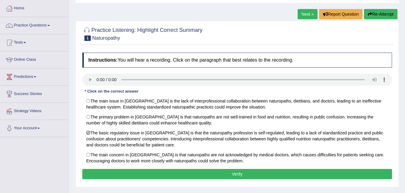
click at [140, 170] on div "Instructions: You will hear a recording. Click on the paragraph that best relat…" at bounding box center [237, 117] width 313 height 135
click at [144, 174] on button "Verify" at bounding box center [236, 174] width 309 height 10
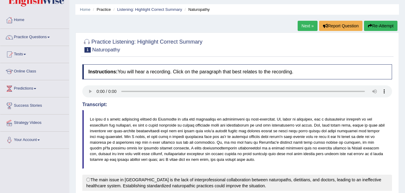
scroll to position [0, 0]
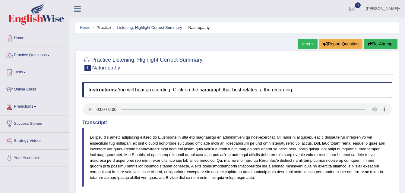
click at [22, 70] on link "Tests" at bounding box center [34, 71] width 69 height 15
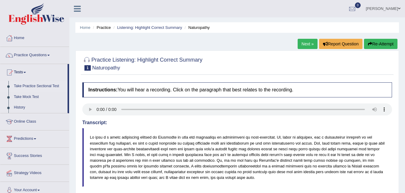
click at [31, 84] on link "Take Practice Sectional Test" at bounding box center [39, 86] width 56 height 11
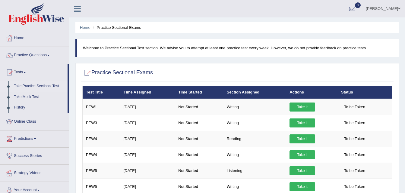
click at [114, 26] on li "Practice Sectional Exams" at bounding box center [116, 28] width 50 height 6
click at [86, 27] on link "Home" at bounding box center [85, 27] width 11 height 5
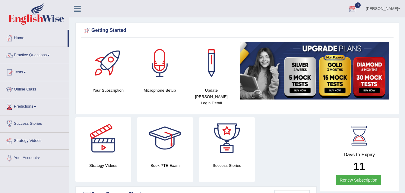
click at [351, 7] on div at bounding box center [351, 9] width 9 height 9
click at [329, 21] on li "See All Alerts" at bounding box center [316, 25] width 86 height 12
click at [356, 11] on div at bounding box center [351, 9] width 9 height 9
click at [324, 25] on strong "See All Alerts" at bounding box center [313, 25] width 27 height 5
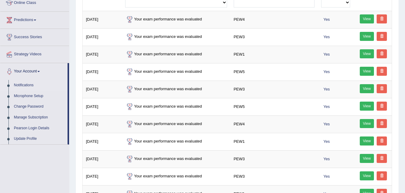
scroll to position [145, 0]
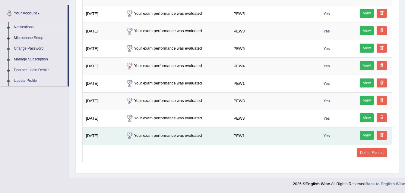
click at [199, 138] on td "Your exam performance was evaluated" at bounding box center [176, 135] width 108 height 17
click at [364, 134] on link "View" at bounding box center [367, 135] width 14 height 9
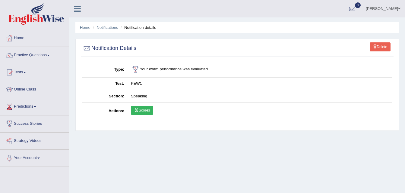
click at [145, 114] on link "Scores" at bounding box center [142, 110] width 22 height 9
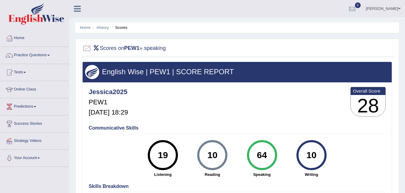
click at [85, 25] on li "Home" at bounding box center [85, 28] width 11 height 6
click at [104, 29] on link "History" at bounding box center [103, 27] width 12 height 5
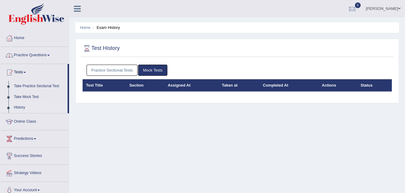
click at [105, 67] on link "Practice Sectional Tests" at bounding box center [111, 70] width 51 height 11
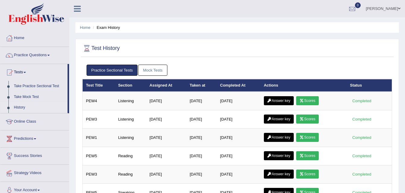
click at [121, 70] on link "Practice Sectional Tests" at bounding box center [111, 70] width 51 height 11
click at [84, 28] on link "Home" at bounding box center [85, 27] width 11 height 5
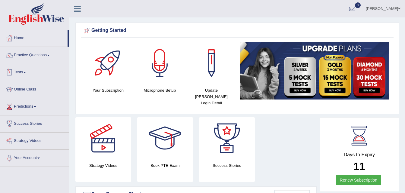
click at [24, 69] on link "Tests" at bounding box center [34, 71] width 69 height 15
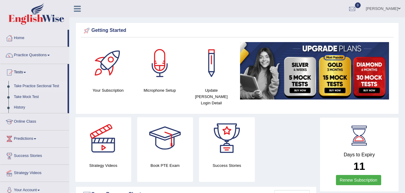
click at [33, 86] on link "Take Practice Sectional Test" at bounding box center [39, 86] width 56 height 11
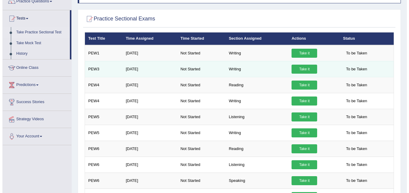
scroll to position [54, 0]
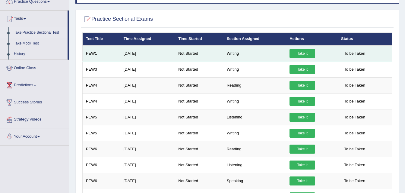
click at [295, 55] on link "Take it" at bounding box center [302, 53] width 26 height 9
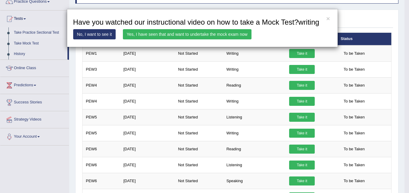
click at [228, 36] on link "Yes, I have seen that and want to undertake the mock exam now" at bounding box center [187, 34] width 129 height 10
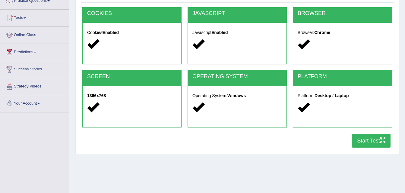
scroll to position [55, 0]
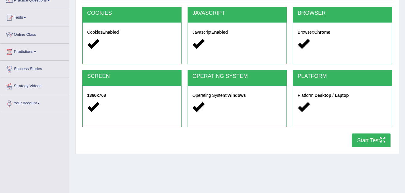
click at [359, 142] on button "Start Test" at bounding box center [371, 141] width 39 height 14
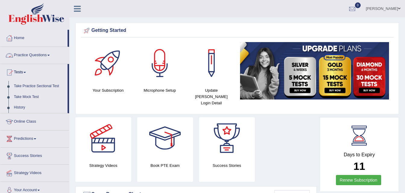
click at [30, 53] on link "Practice Questions" at bounding box center [34, 54] width 69 height 15
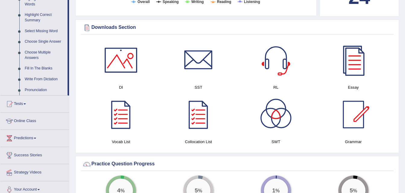
scroll to position [291, 0]
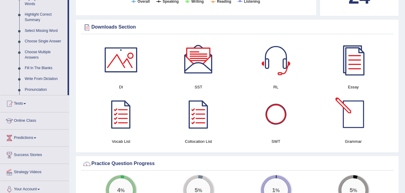
click at [346, 108] on div at bounding box center [353, 114] width 42 height 42
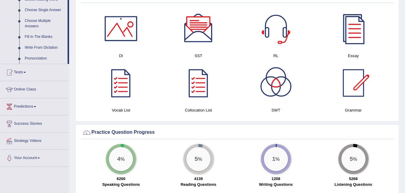
scroll to position [322, 0]
click at [200, 86] on div at bounding box center [198, 83] width 42 height 42
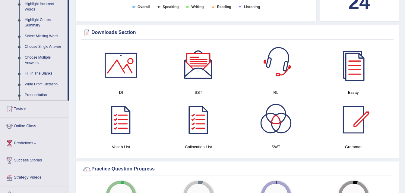
scroll to position [282, 0]
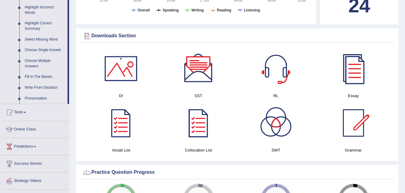
click at [350, 59] on div at bounding box center [353, 69] width 42 height 42
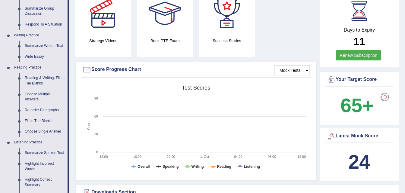
scroll to position [0, 0]
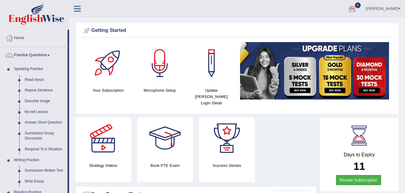
click at [353, 7] on div at bounding box center [351, 9] width 9 height 9
click at [324, 24] on strong "See All Alerts" at bounding box center [313, 25] width 27 height 5
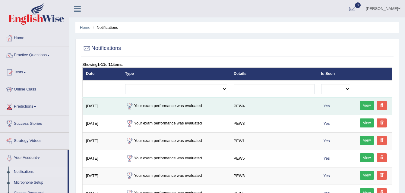
click at [367, 102] on link "View" at bounding box center [367, 105] width 14 height 9
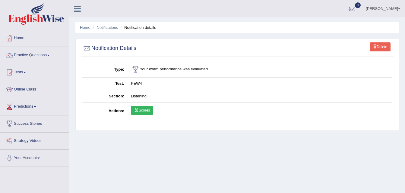
click at [153, 108] on link "Scores" at bounding box center [142, 110] width 22 height 9
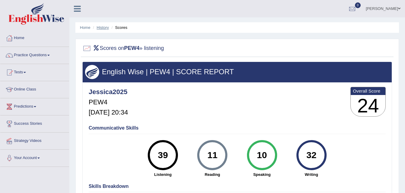
click at [106, 29] on link "History" at bounding box center [103, 27] width 12 height 5
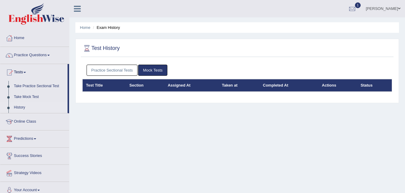
click at [126, 67] on link "Practice Sectional Tests" at bounding box center [111, 70] width 51 height 11
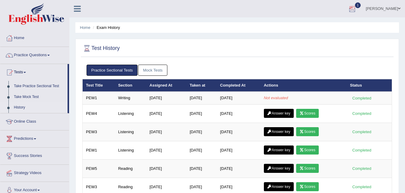
click at [352, 8] on div at bounding box center [351, 9] width 9 height 9
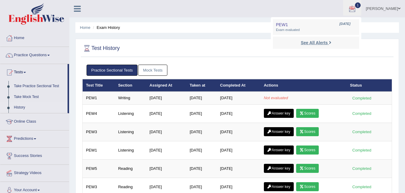
click at [306, 41] on strong "See All Alerts" at bounding box center [313, 42] width 27 height 5
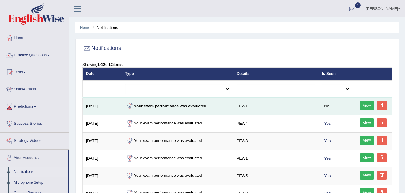
click at [367, 105] on link "View" at bounding box center [367, 105] width 14 height 9
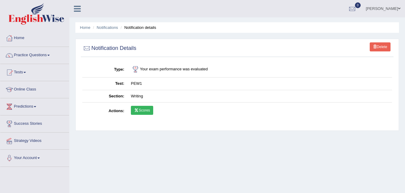
click at [150, 109] on link "Scores" at bounding box center [142, 110] width 22 height 9
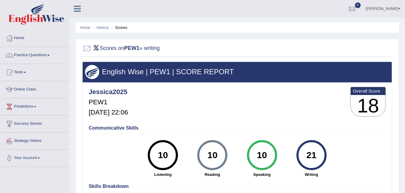
click at [108, 32] on ul "Home History Scores" at bounding box center [236, 27] width 323 height 11
click at [105, 29] on link "History" at bounding box center [103, 27] width 12 height 5
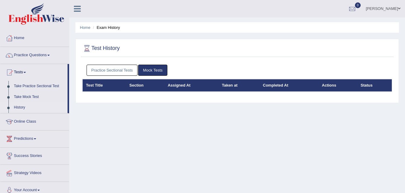
click at [120, 70] on link "Practice Sectional Tests" at bounding box center [111, 70] width 51 height 11
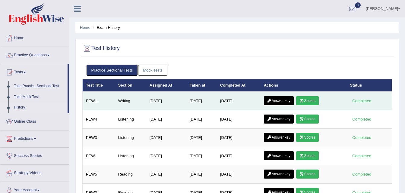
click at [278, 100] on link "Answer key" at bounding box center [279, 100] width 30 height 9
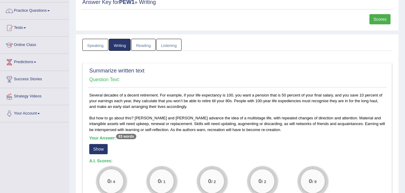
scroll to position [44, 0]
click at [31, 8] on link "Practice Questions" at bounding box center [34, 10] width 69 height 15
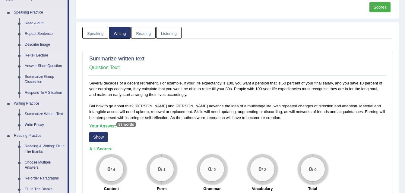
scroll to position [76, 0]
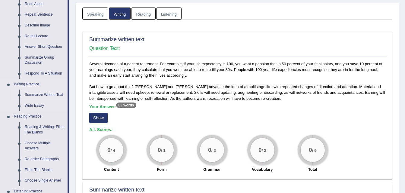
click at [38, 94] on link "Summarize Written Text" at bounding box center [45, 95] width 46 height 11
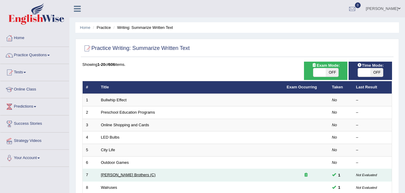
click at [123, 175] on link "[PERSON_NAME] Brothers (C)" at bounding box center [128, 175] width 55 height 5
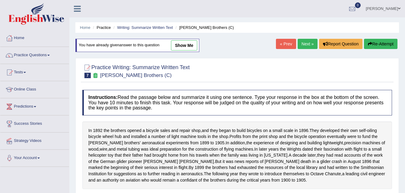
click at [187, 45] on link "show me" at bounding box center [184, 45] width 26 height 10
type textarea "In [DATE] the brothers opened a bicycle sales and repair shop, and they began t…"
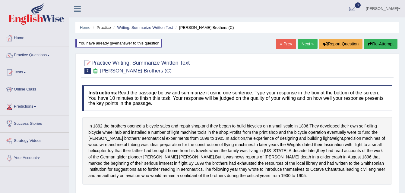
click at [306, 42] on link "Next »" at bounding box center [307, 44] width 20 height 10
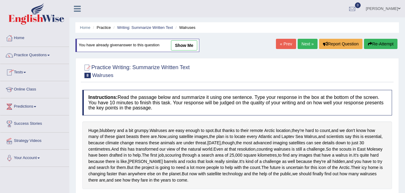
click at [23, 71] on link "Tests" at bounding box center [34, 71] width 69 height 15
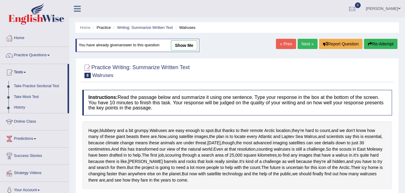
click at [31, 86] on link "Take Practice Sectional Test" at bounding box center [39, 86] width 56 height 11
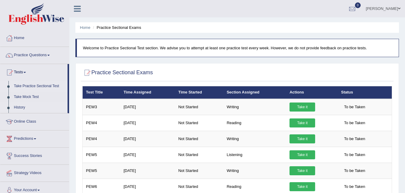
click at [17, 106] on link "History" at bounding box center [39, 107] width 56 height 11
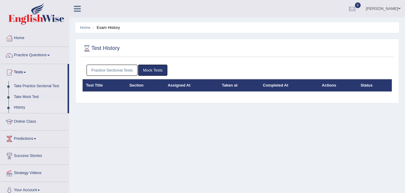
click at [113, 71] on link "Practice Sectional Tests" at bounding box center [111, 70] width 51 height 11
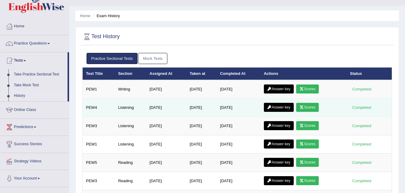
scroll to position [12, 0]
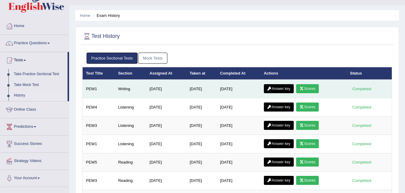
click at [274, 90] on link "Answer key" at bounding box center [279, 88] width 30 height 9
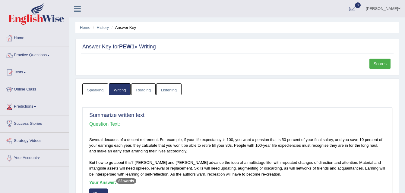
drag, startPoint x: 0, startPoint y: 0, endPoint x: 146, endPoint y: 91, distance: 171.8
click at [146, 91] on link "Reading" at bounding box center [143, 89] width 24 height 12
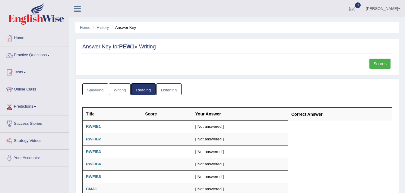
click at [130, 91] on link "Writing" at bounding box center [120, 89] width 22 height 12
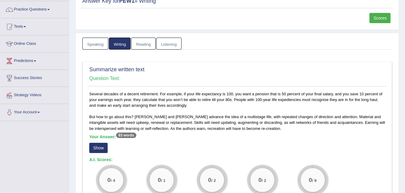
scroll to position [49, 0]
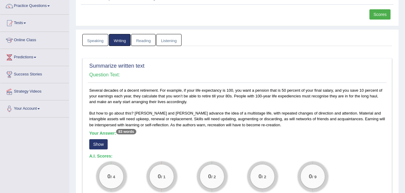
click at [103, 143] on button "Show" at bounding box center [98, 145] width 18 height 10
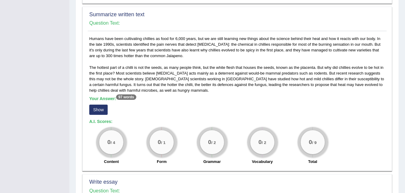
scroll to position [263, 0]
click at [102, 105] on button "Show" at bounding box center [98, 110] width 18 height 10
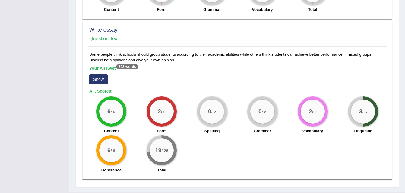
scroll to position [428, 0]
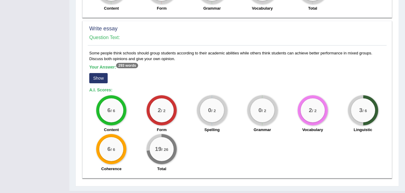
click at [100, 73] on button "Show" at bounding box center [98, 78] width 18 height 10
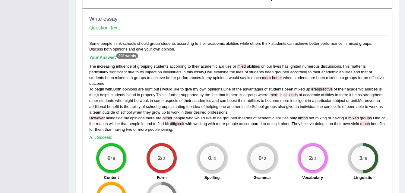
scroll to position [440, 0]
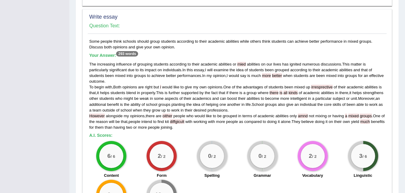
click at [153, 90] on div "The increasing influence of grouping students according to their academic abili…" at bounding box center [237, 95] width 296 height 69
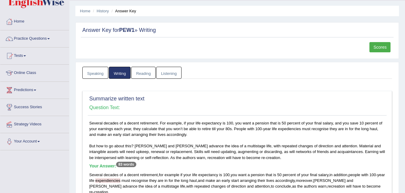
scroll to position [0, 0]
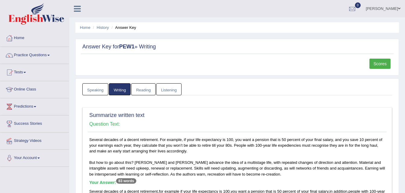
click at [23, 73] on link "Tests" at bounding box center [34, 71] width 69 height 15
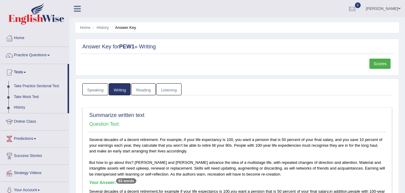
click at [31, 85] on link "Take Practice Sectional Test" at bounding box center [39, 86] width 56 height 11
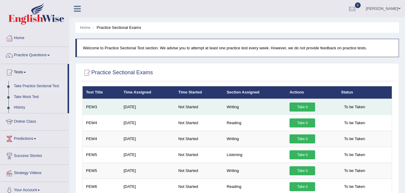
click at [301, 102] on td "Take it" at bounding box center [312, 107] width 52 height 16
click at [294, 107] on link "Take it" at bounding box center [302, 107] width 26 height 9
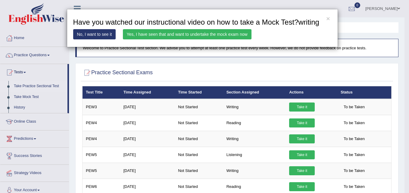
click at [219, 31] on link "Yes, I have seen that and want to undertake the mock exam now" at bounding box center [187, 34] width 129 height 10
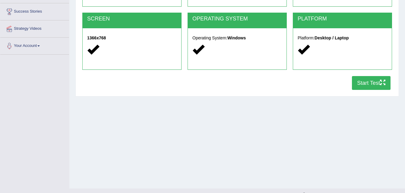
scroll to position [123, 0]
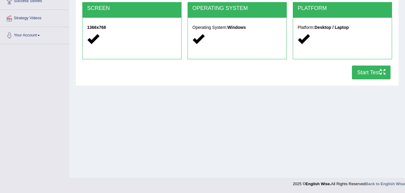
click at [375, 74] on button "Start Test" at bounding box center [371, 73] width 39 height 14
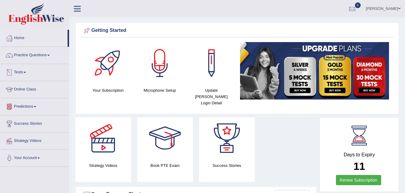
click at [23, 74] on link "Tests" at bounding box center [34, 71] width 69 height 15
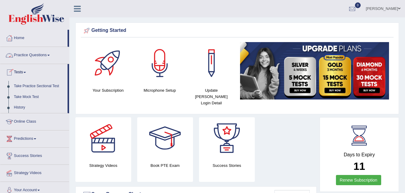
click at [30, 55] on link "Practice Questions" at bounding box center [34, 54] width 69 height 15
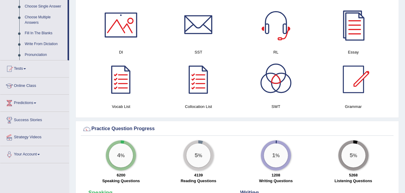
scroll to position [327, 0]
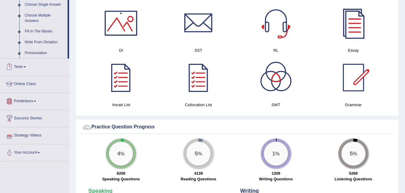
click at [26, 67] on span at bounding box center [25, 67] width 2 height 1
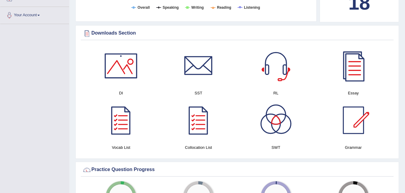
scroll to position [65, 0]
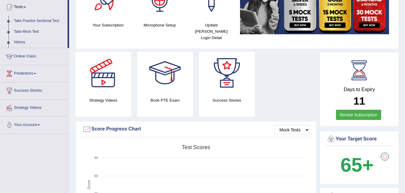
click at [22, 30] on link "Take Mock Test" at bounding box center [39, 32] width 56 height 11
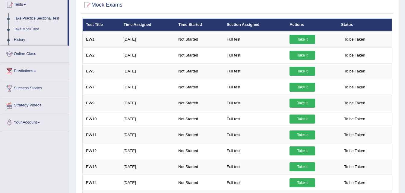
scroll to position [67, 0]
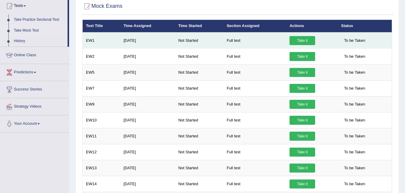
click at [170, 41] on td "[DATE]" at bounding box center [147, 41] width 55 height 16
click at [294, 37] on link "Take it" at bounding box center [302, 40] width 26 height 9
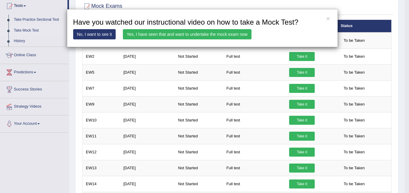
click at [105, 31] on link "No, I want to see it" at bounding box center [94, 34] width 43 height 10
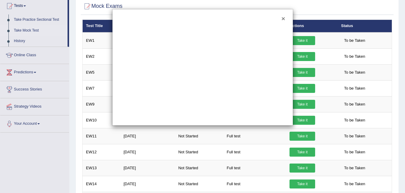
click at [282, 19] on button "×" at bounding box center [283, 18] width 4 height 6
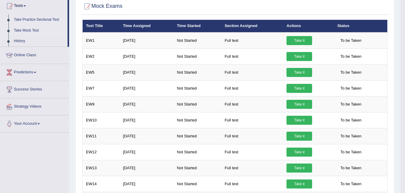
click at [46, 20] on link "Take Practice Sectional Test" at bounding box center [39, 19] width 56 height 11
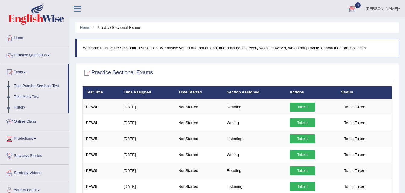
click at [356, 5] on div at bounding box center [351, 9] width 9 height 9
click at [322, 24] on strong "See All Alerts" at bounding box center [313, 25] width 27 height 5
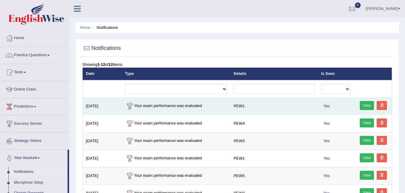
click at [159, 102] on td "Your exam performance was evaluated" at bounding box center [176, 106] width 108 height 17
click at [364, 105] on link "View" at bounding box center [367, 105] width 14 height 9
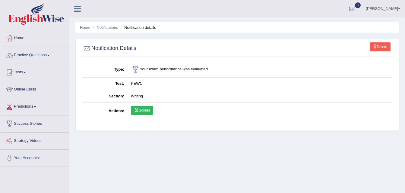
click at [127, 108] on td "Scores" at bounding box center [259, 111] width 264 height 17
click at [141, 107] on link "Scores" at bounding box center [142, 110] width 22 height 9
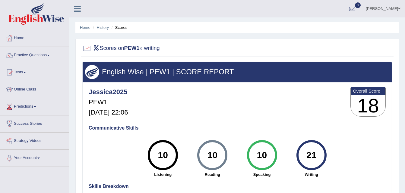
scroll to position [0, 0]
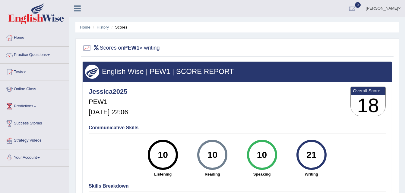
click at [117, 28] on li "Scores" at bounding box center [118, 27] width 17 height 6
click at [106, 28] on link "History" at bounding box center [103, 27] width 12 height 5
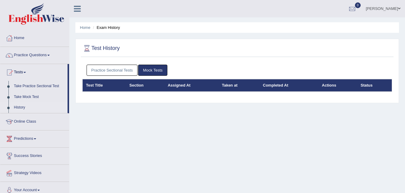
click at [117, 69] on link "Practice Sectional Tests" at bounding box center [111, 70] width 51 height 11
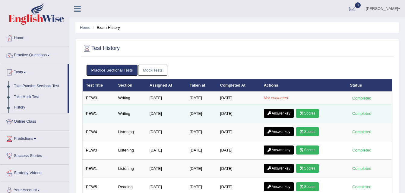
click at [281, 111] on link "Answer key" at bounding box center [279, 113] width 30 height 9
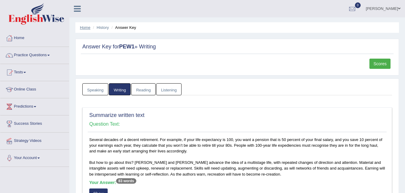
click at [81, 26] on link "Home" at bounding box center [85, 27] width 11 height 5
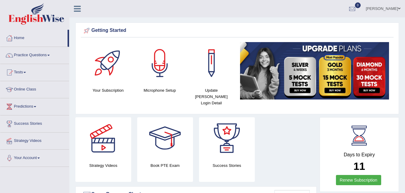
click at [20, 88] on link "Online Class" at bounding box center [34, 88] width 69 height 15
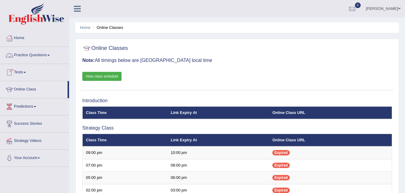
click at [22, 57] on link "Practice Questions" at bounding box center [34, 54] width 69 height 15
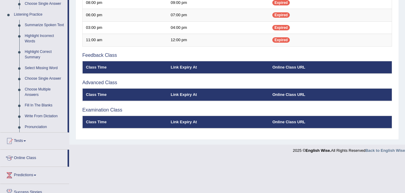
scroll to position [256, 0]
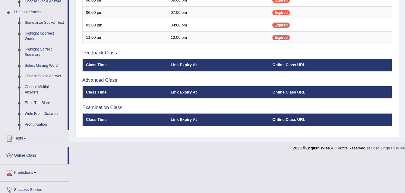
click at [40, 113] on link "Write From Dictation" at bounding box center [45, 114] width 46 height 11
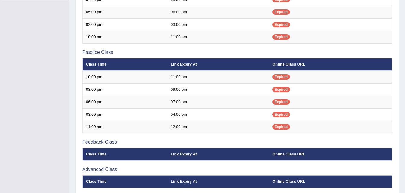
scroll to position [99, 0]
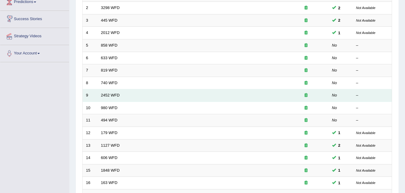
scroll to position [105, 0]
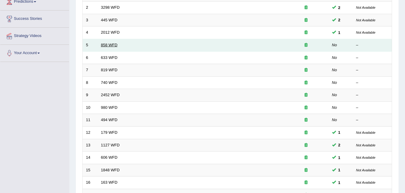
click at [109, 46] on link "858 WFD" at bounding box center [109, 45] width 17 height 5
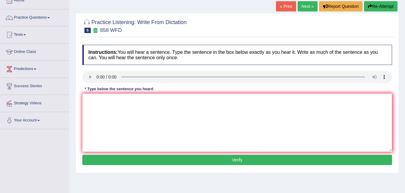
scroll to position [38, 0]
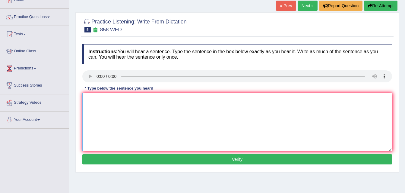
click at [90, 99] on textarea at bounding box center [236, 122] width 309 height 58
click at [89, 94] on textarea at bounding box center [236, 122] width 309 height 58
click at [84, 99] on textarea "Was right interested in historians." at bounding box center [236, 122] width 309 height 58
click at [106, 99] on textarea "The year Was right interested in historians." at bounding box center [236, 122] width 309 height 58
type textarea "The year was right interested in historians."
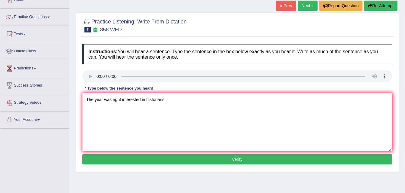
click at [163, 158] on button "Verify" at bounding box center [236, 160] width 309 height 10
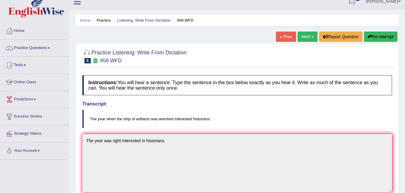
scroll to position [7, 0]
click at [36, 48] on link "Practice Questions" at bounding box center [34, 47] width 69 height 15
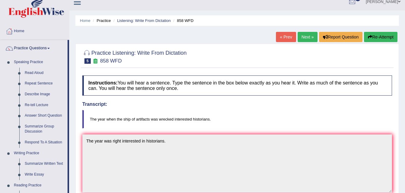
scroll to position [0, 0]
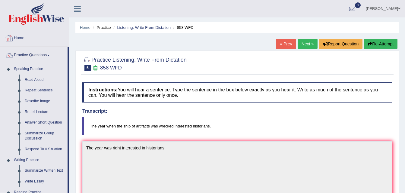
click at [15, 38] on link "Home" at bounding box center [34, 37] width 69 height 15
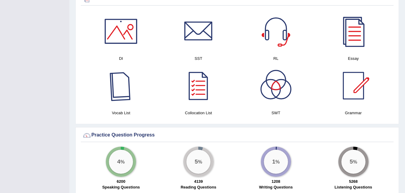
scroll to position [318, 0]
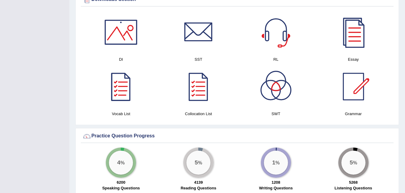
click at [119, 66] on div at bounding box center [121, 87] width 42 height 42
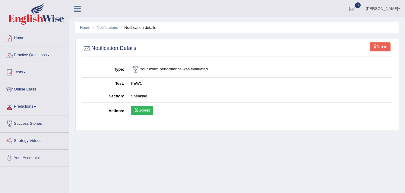
click at [23, 38] on link "Home" at bounding box center [34, 37] width 69 height 15
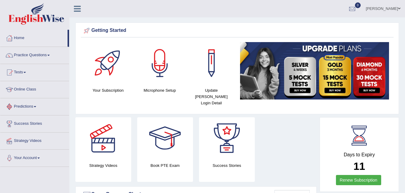
click at [27, 105] on link "Predictions" at bounding box center [34, 106] width 69 height 15
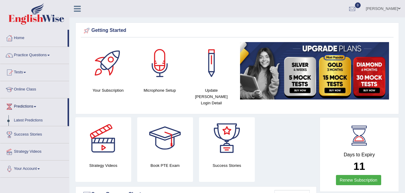
click at [27, 105] on link "Predictions" at bounding box center [33, 106] width 67 height 15
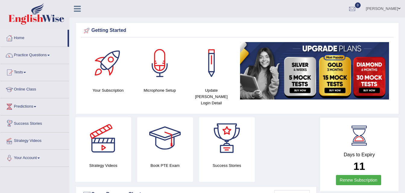
click at [26, 121] on link "Success Stories" at bounding box center [34, 123] width 69 height 15
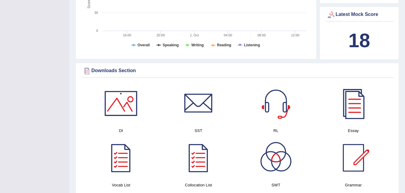
scroll to position [247, 0]
click at [351, 91] on div at bounding box center [353, 104] width 42 height 42
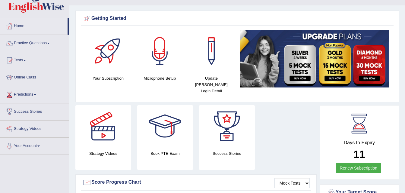
scroll to position [0, 0]
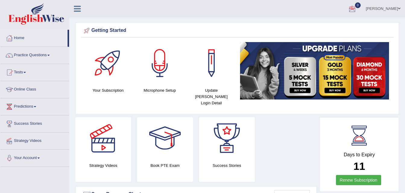
click at [353, 8] on div at bounding box center [351, 9] width 9 height 9
click at [319, 27] on strong "See All Alerts" at bounding box center [313, 25] width 27 height 5
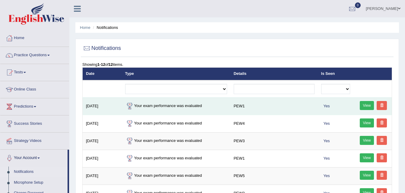
click at [366, 105] on link "View" at bounding box center [367, 105] width 14 height 9
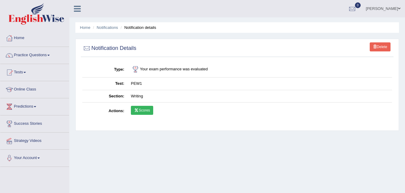
click at [144, 108] on link "Scores" at bounding box center [142, 110] width 22 height 9
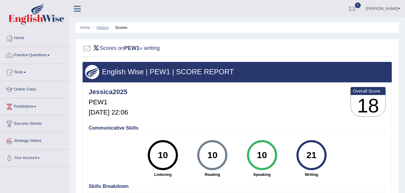
click at [104, 28] on link "History" at bounding box center [103, 27] width 12 height 5
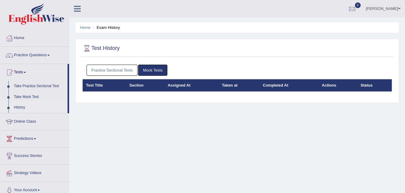
click at [127, 66] on link "Practice Sectional Tests" at bounding box center [111, 70] width 51 height 11
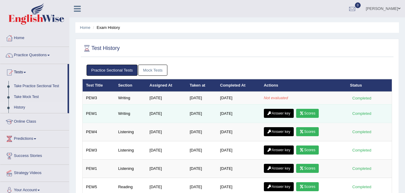
click at [279, 112] on link "Answer key" at bounding box center [279, 113] width 30 height 9
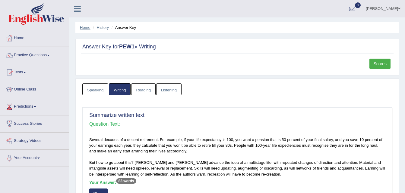
click at [84, 28] on link "Home" at bounding box center [85, 27] width 11 height 5
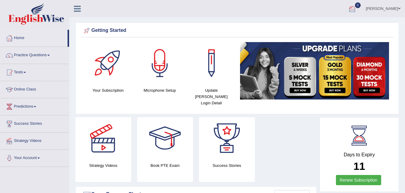
click at [353, 5] on div at bounding box center [351, 9] width 9 height 9
click at [336, 23] on div "See All Alerts" at bounding box center [316, 25] width 80 height 6
click at [352, 9] on div at bounding box center [351, 9] width 9 height 9
click at [323, 24] on strong "See All Alerts" at bounding box center [313, 25] width 27 height 5
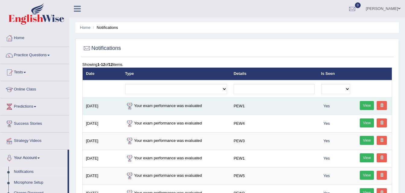
click at [243, 101] on td "PEW1" at bounding box center [273, 106] width 87 height 17
click at [361, 101] on link "View" at bounding box center [367, 105] width 14 height 9
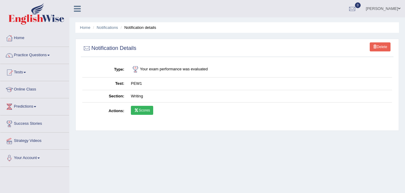
click at [142, 113] on link "Scores" at bounding box center [142, 110] width 22 height 9
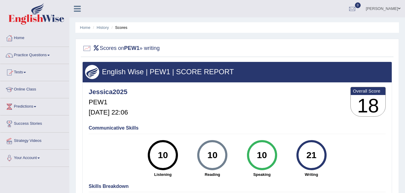
click at [18, 37] on link "Home" at bounding box center [34, 37] width 69 height 15
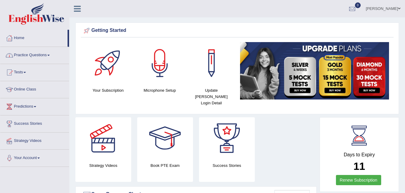
click at [22, 51] on link "Practice Questions" at bounding box center [34, 54] width 69 height 15
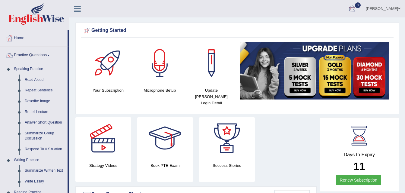
click at [350, 7] on div at bounding box center [351, 9] width 9 height 9
click at [339, 26] on div "See All Alerts" at bounding box center [316, 25] width 80 height 6
click at [353, 10] on div at bounding box center [351, 9] width 9 height 9
click at [321, 22] on link "See All Alerts" at bounding box center [315, 25] width 33 height 7
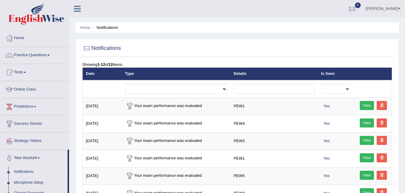
click at [19, 41] on link "Home" at bounding box center [34, 37] width 69 height 15
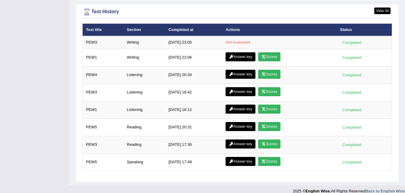
scroll to position [797, 0]
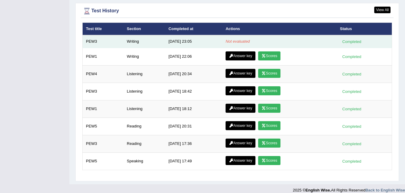
click at [149, 35] on td "Writing" at bounding box center [145, 41] width 42 height 13
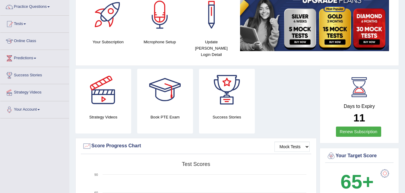
scroll to position [0, 0]
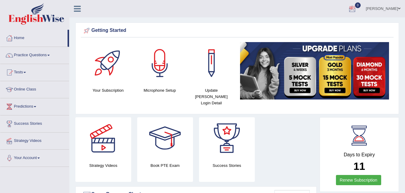
click at [353, 7] on div at bounding box center [351, 9] width 9 height 9
click at [330, 25] on icon at bounding box center [330, 25] width 2 height 5
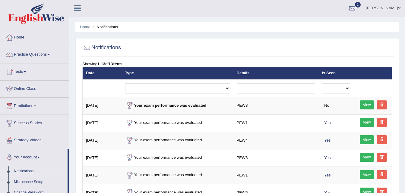
scroll to position [10, 0]
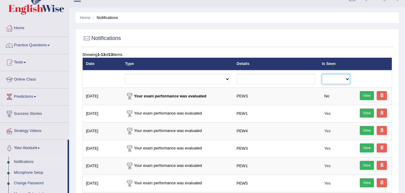
click at [349, 78] on select "No Yes" at bounding box center [336, 79] width 28 height 10
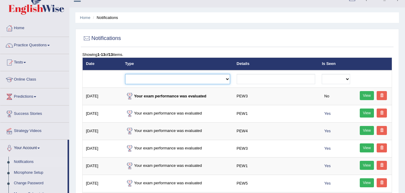
click at [230, 79] on select "Exam evaluated Question report replied Practice question report replied Test as…" at bounding box center [177, 79] width 105 height 10
select select "exam_evaluated"
click at [125, 74] on select "Exam evaluated Question report replied Practice question report replied Test as…" at bounding box center [177, 79] width 105 height 10
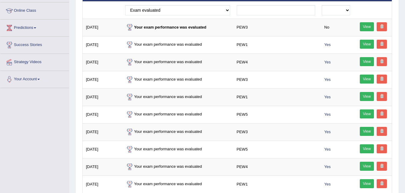
scroll to position [74, 0]
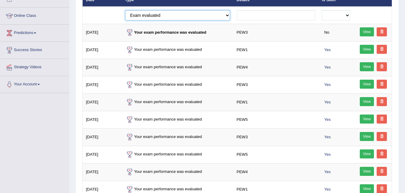
click at [227, 16] on select "Exam evaluated Question report replied Practice question report replied Test as…" at bounding box center [177, 15] width 105 height 10
select select "question_report_replied"
click at [125, 10] on select "Exam evaluated Question report replied Practice question report replied Test as…" at bounding box center [177, 15] width 105 height 10
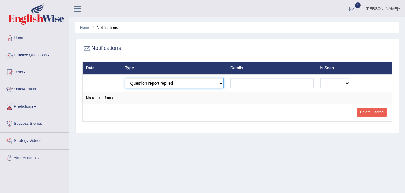
click at [223, 81] on select "Exam evaluated Question report replied Practice question report replied Test as…" at bounding box center [174, 83] width 99 height 10
select select "test_assigned"
click at [125, 78] on select "Exam evaluated Question report replied Practice question report replied Test as…" at bounding box center [174, 83] width 99 height 10
click at [223, 85] on select "Exam evaluated Question report replied Practice question report replied Test as…" at bounding box center [174, 83] width 99 height 10
select select "exam_evaluated"
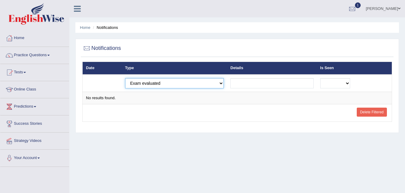
click at [125, 78] on select "Exam evaluated Question report replied Practice question report replied Test as…" at bounding box center [174, 83] width 99 height 10
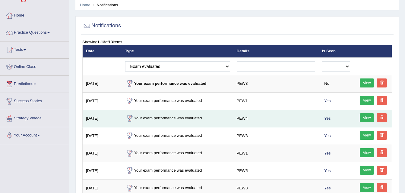
scroll to position [22, 0]
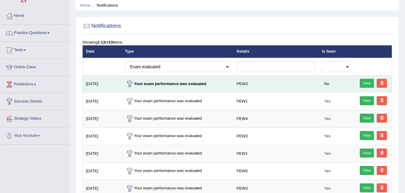
click at [366, 80] on link "View" at bounding box center [367, 83] width 14 height 9
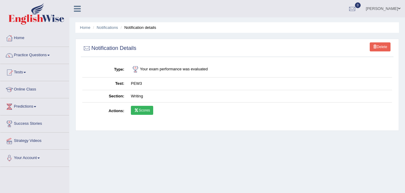
click at [145, 107] on link "Scores" at bounding box center [142, 110] width 22 height 9
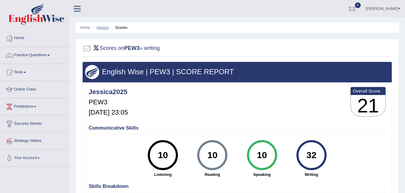
click at [102, 29] on link "History" at bounding box center [103, 27] width 12 height 5
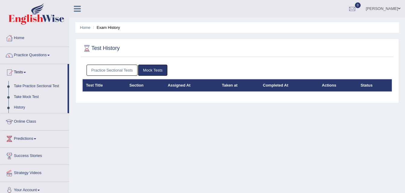
click at [129, 71] on link "Practice Sectional Tests" at bounding box center [111, 70] width 51 height 11
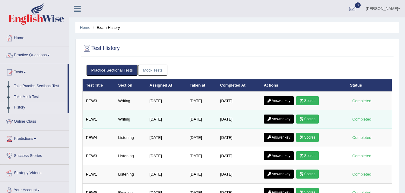
click at [303, 121] on icon at bounding box center [301, 120] width 5 height 4
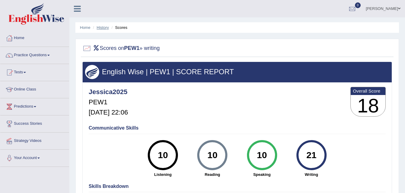
click at [103, 27] on link "History" at bounding box center [103, 27] width 12 height 5
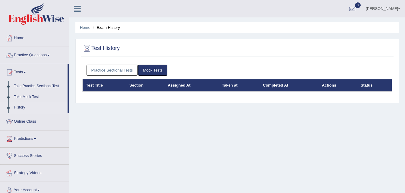
click at [135, 71] on link "Practice Sectional Tests" at bounding box center [111, 70] width 51 height 11
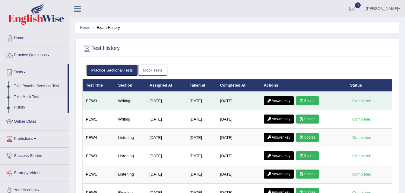
click at [300, 100] on link "Scores" at bounding box center [307, 100] width 22 height 9
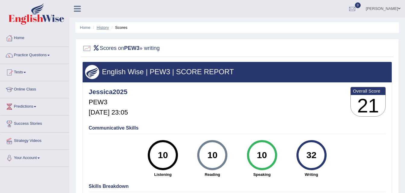
click at [101, 27] on link "History" at bounding box center [103, 27] width 12 height 5
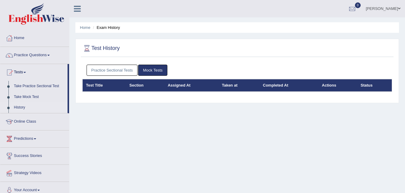
click at [112, 70] on link "Practice Sectional Tests" at bounding box center [111, 70] width 51 height 11
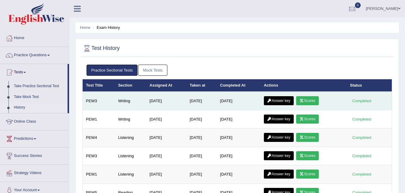
click at [272, 101] on icon at bounding box center [269, 101] width 5 height 4
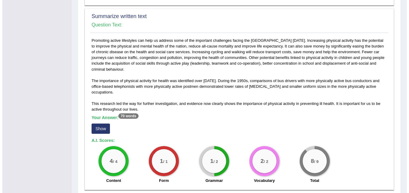
scroll to position [268, 0]
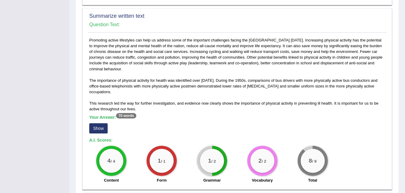
click at [103, 129] on button "Show" at bounding box center [98, 129] width 18 height 10
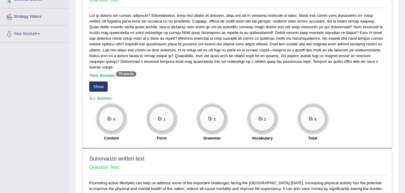
scroll to position [124, 0]
click at [93, 86] on button "Show" at bounding box center [98, 87] width 18 height 10
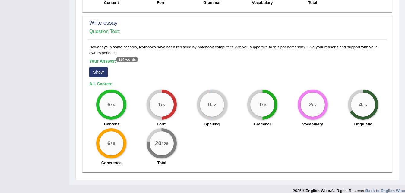
scroll to position [464, 0]
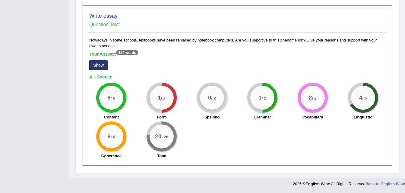
click at [96, 68] on button "Show" at bounding box center [98, 65] width 18 height 10
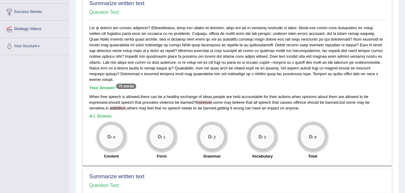
scroll to position [0, 0]
